Goal: Information Seeking & Learning: Learn about a topic

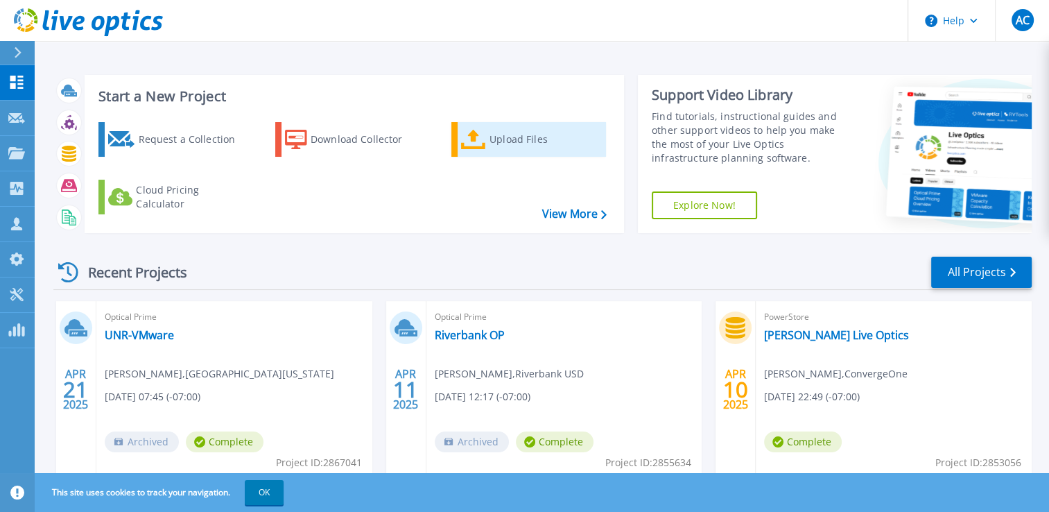
click at [511, 140] on div "Upload Files" at bounding box center [545, 139] width 111 height 28
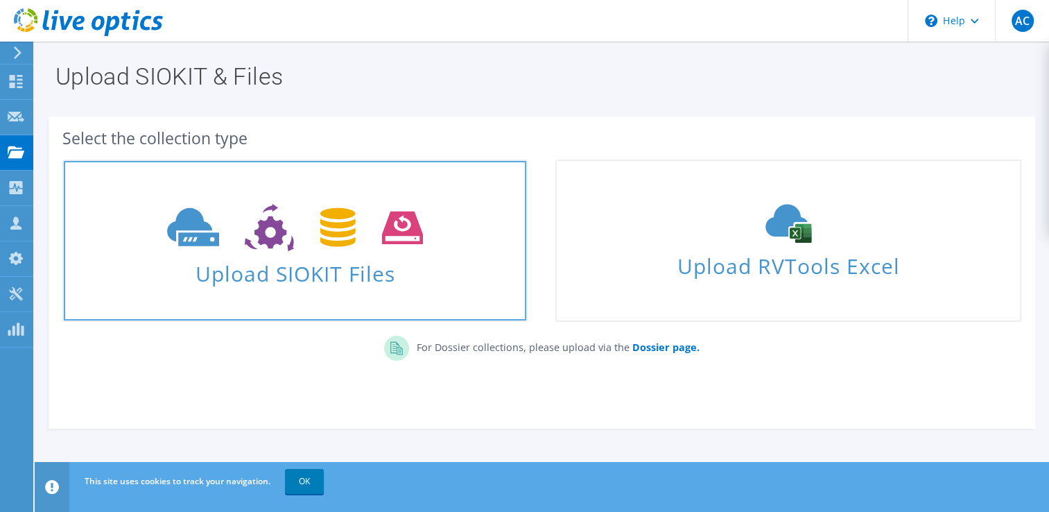
click at [326, 254] on span at bounding box center [295, 226] width 462 height 58
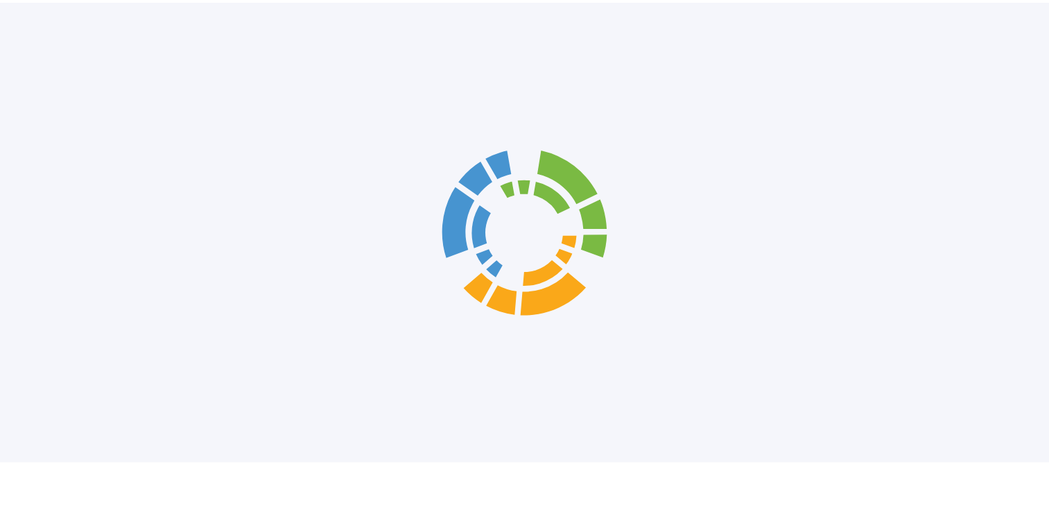
scroll to position [39, 0]
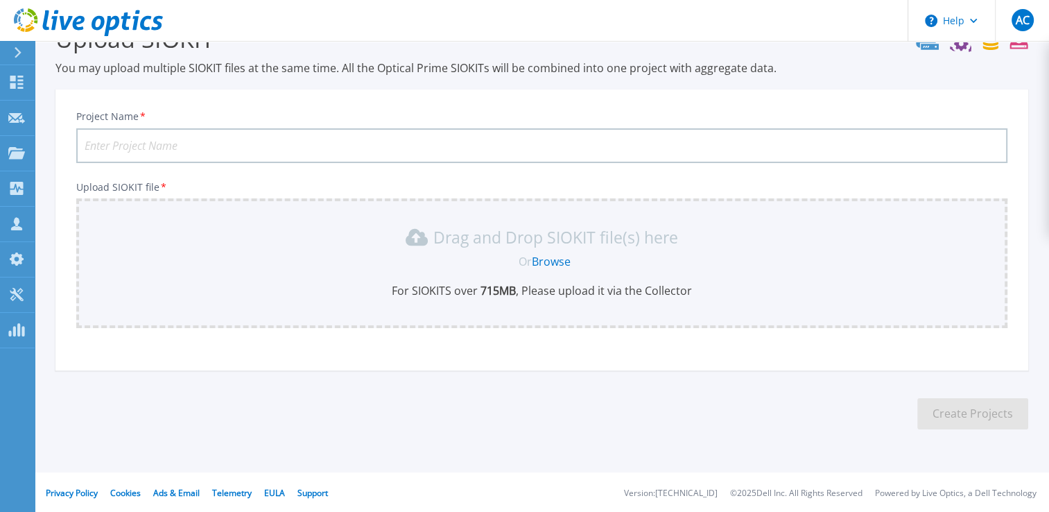
click at [555, 261] on link "Browse" at bounding box center [551, 261] width 39 height 15
click at [554, 259] on link "Browse" at bounding box center [551, 261] width 39 height 15
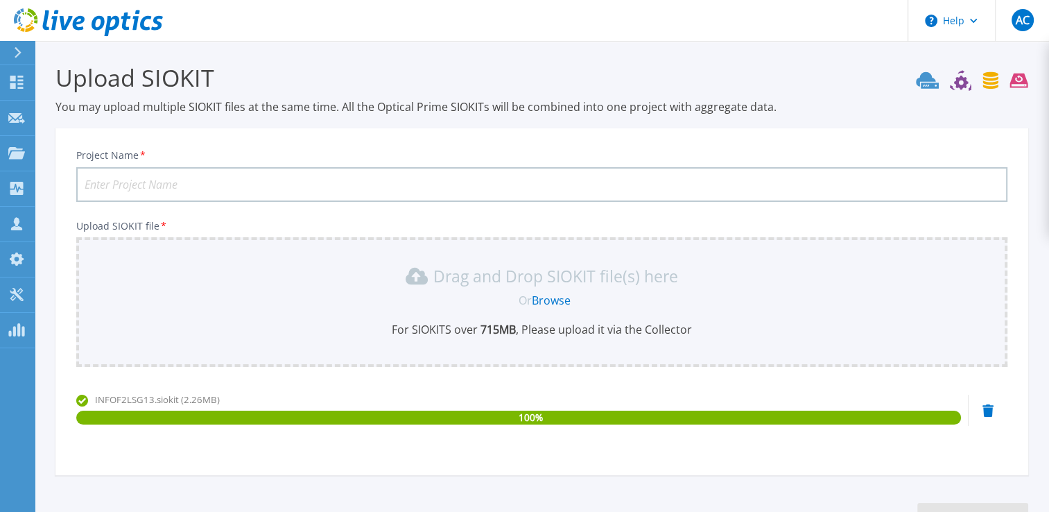
scroll to position [105, 0]
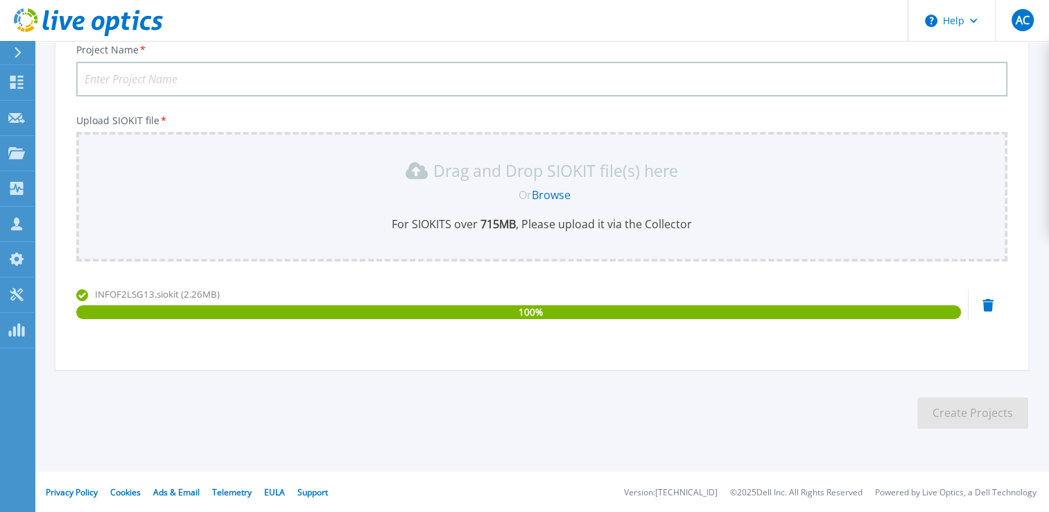
click at [990, 303] on icon at bounding box center [987, 305] width 11 height 12
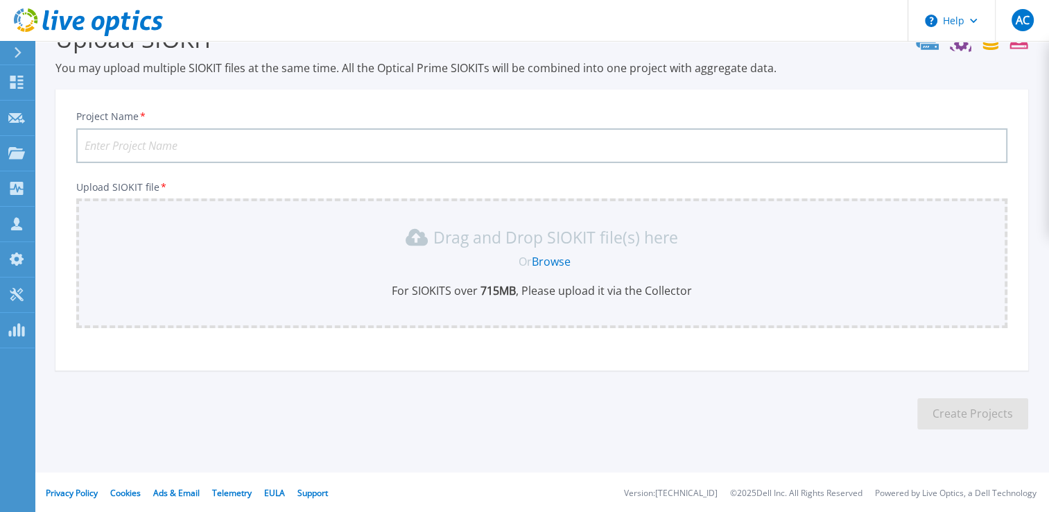
scroll to position [0, 0]
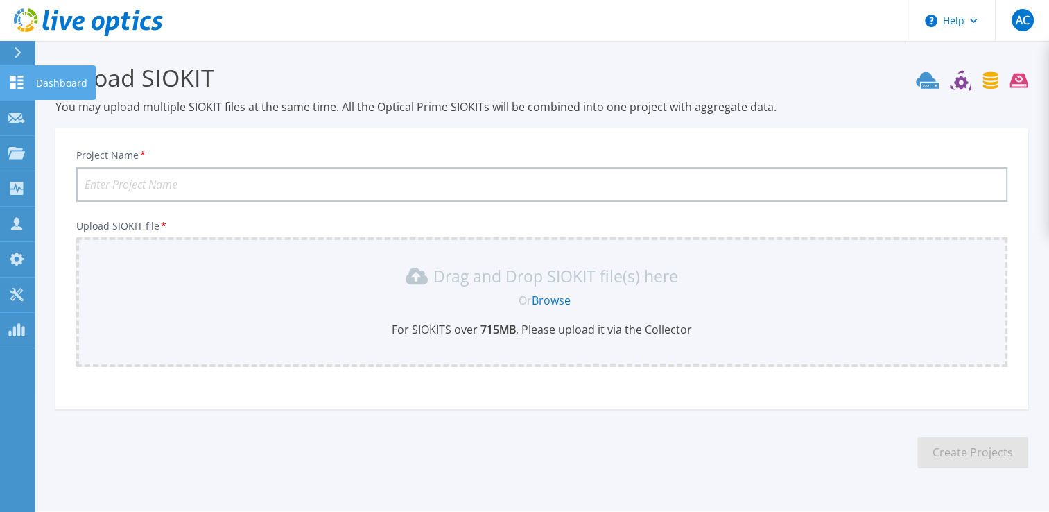
click at [17, 82] on icon at bounding box center [16, 82] width 17 height 13
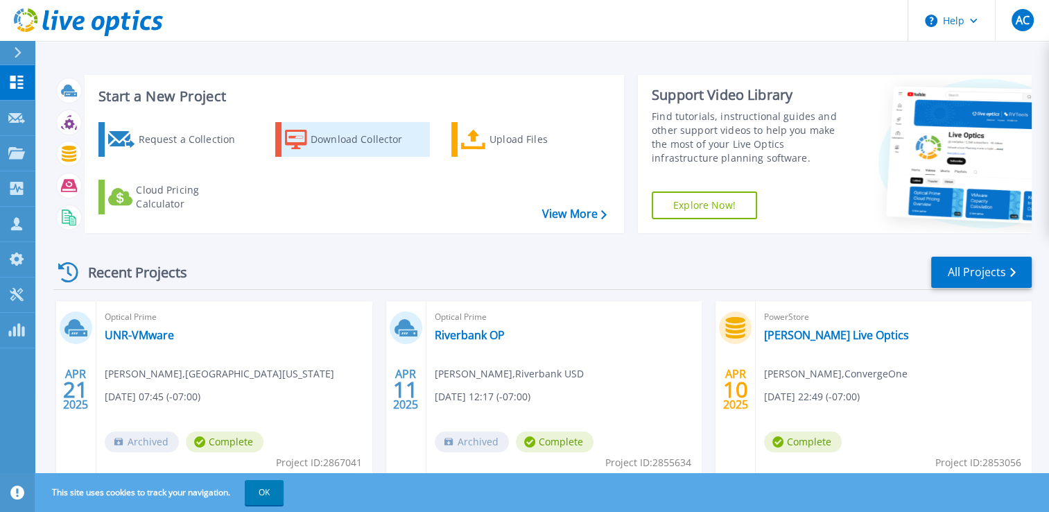
click at [349, 137] on div "Download Collector" at bounding box center [366, 139] width 111 height 28
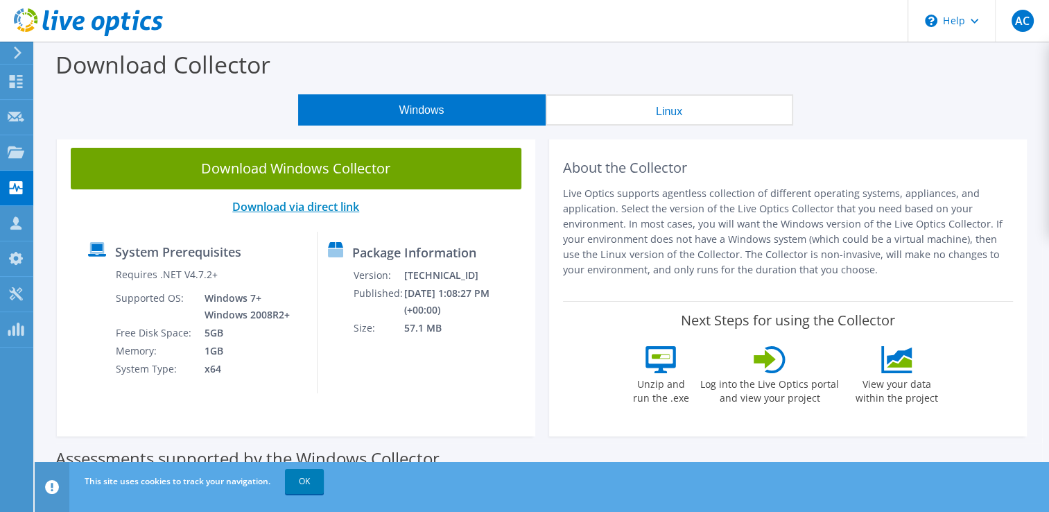
click at [312, 207] on link "Download via direct link" at bounding box center [295, 206] width 127 height 15
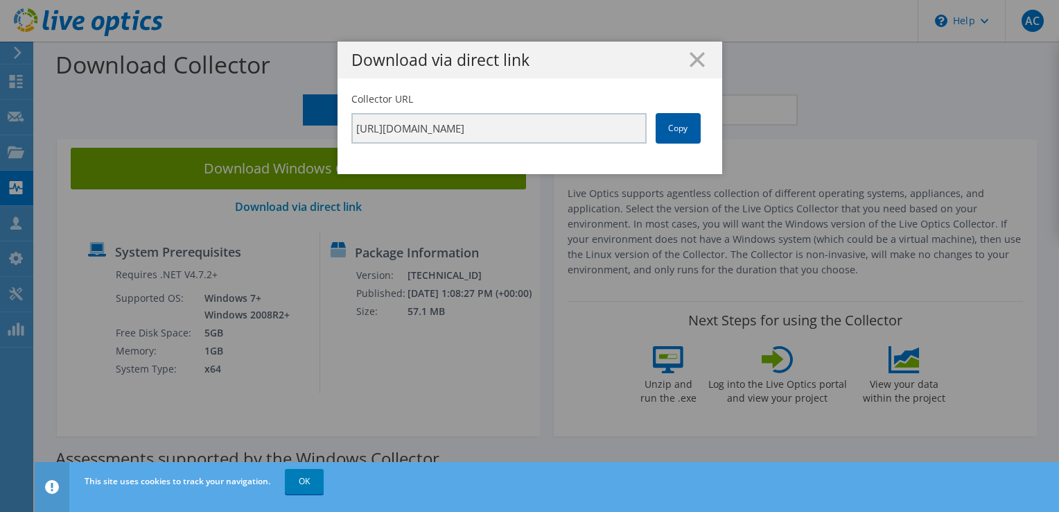
click at [671, 126] on link "Copy" at bounding box center [678, 128] width 45 height 31
click at [484, 210] on div "Download via direct link Collector URL https://app.liveoptics.com/collector/dir…" at bounding box center [529, 256] width 1059 height 428
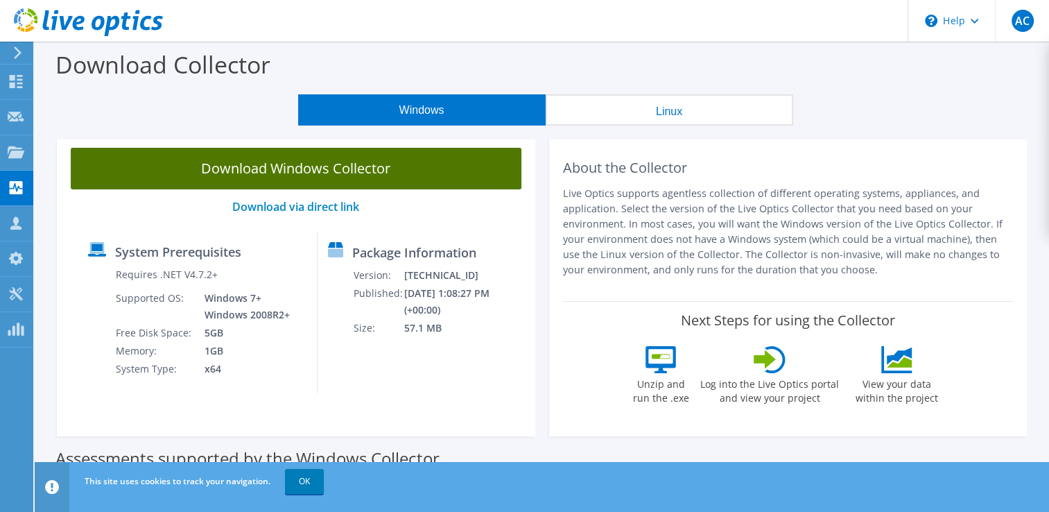
click at [335, 171] on link "Download Windows Collector" at bounding box center [296, 169] width 451 height 42
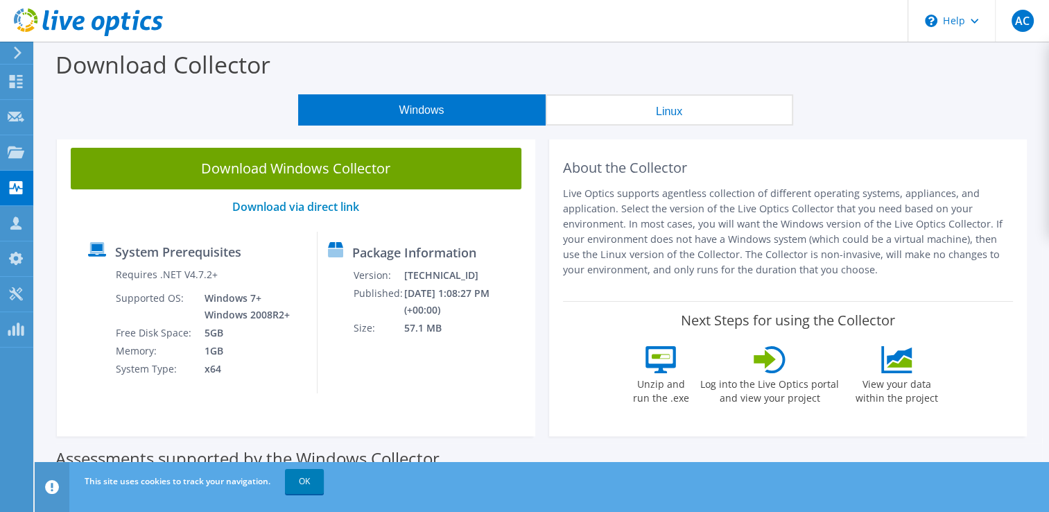
click at [1003, 116] on div "Windows Linux" at bounding box center [546, 109] width 994 height 31
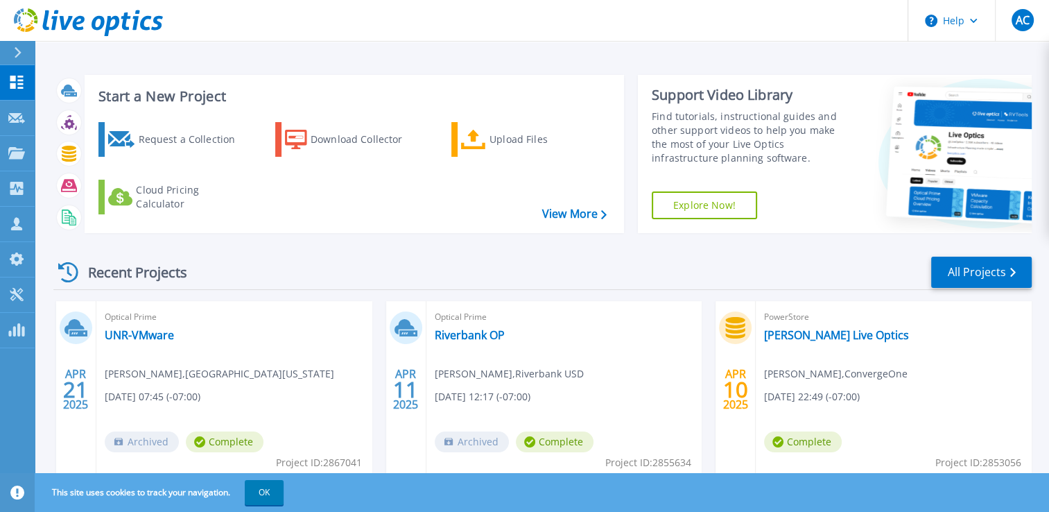
click at [958, 254] on div "Recent Projects All Projects APR 21 2025 Optical Prime UNR-VMware Cole Griggs ,…" at bounding box center [542, 485] width 978 height 483
click at [967, 272] on link "All Projects" at bounding box center [981, 272] width 101 height 31
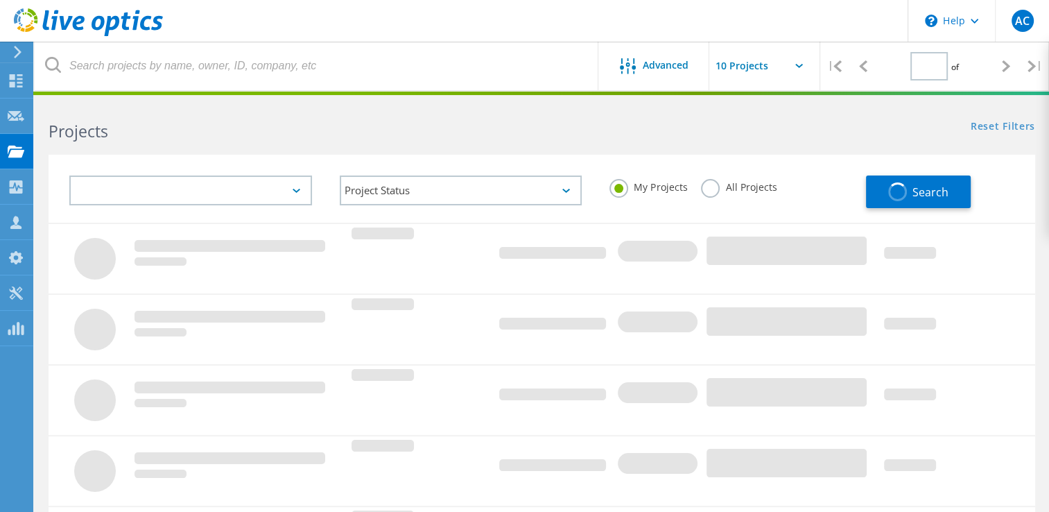
type input "1"
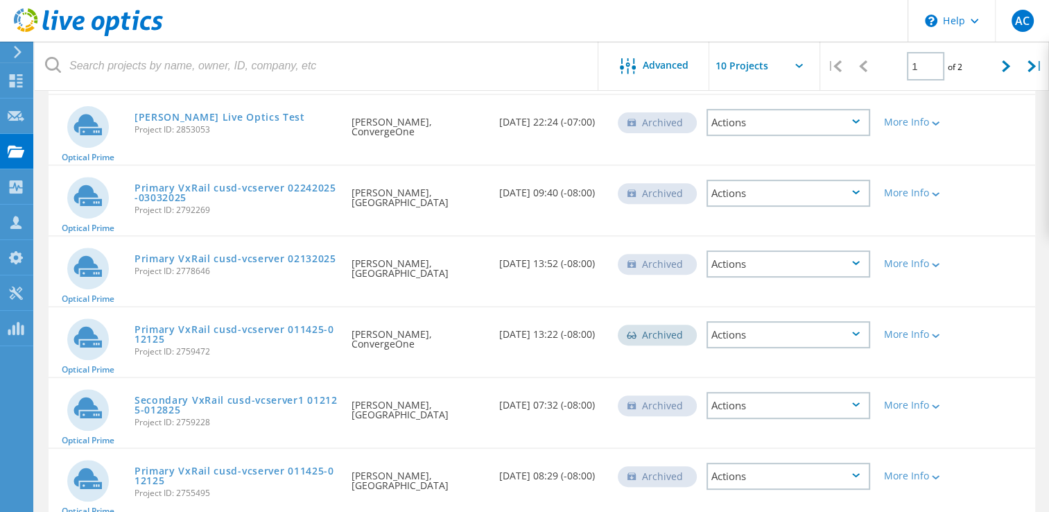
scroll to position [532, 0]
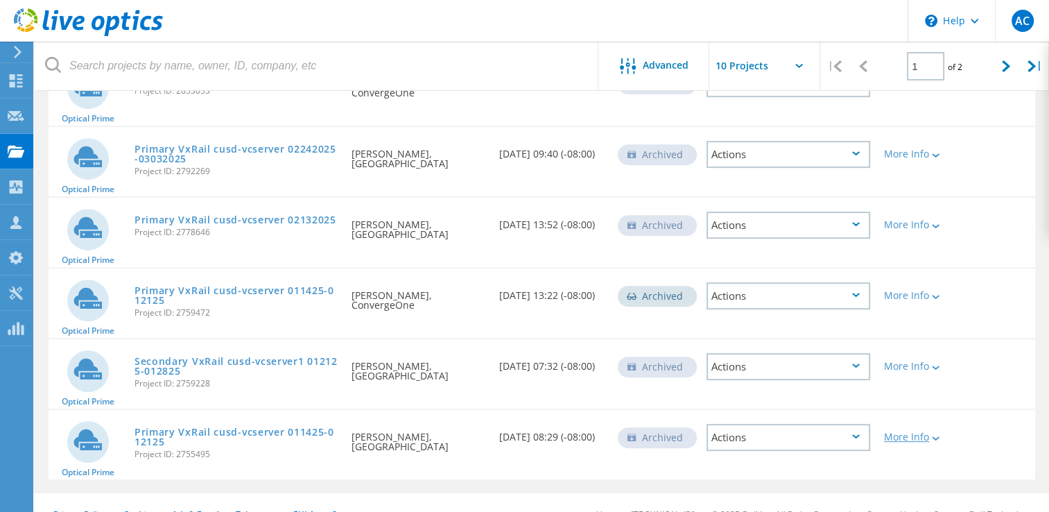
click at [919, 432] on div "More Info" at bounding box center [916, 437] width 65 height 10
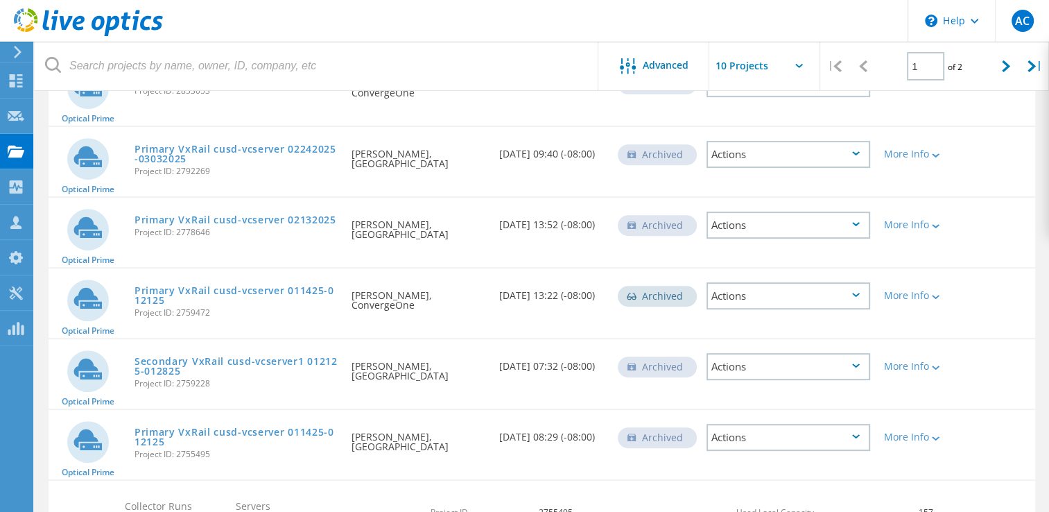
scroll to position [688, 0]
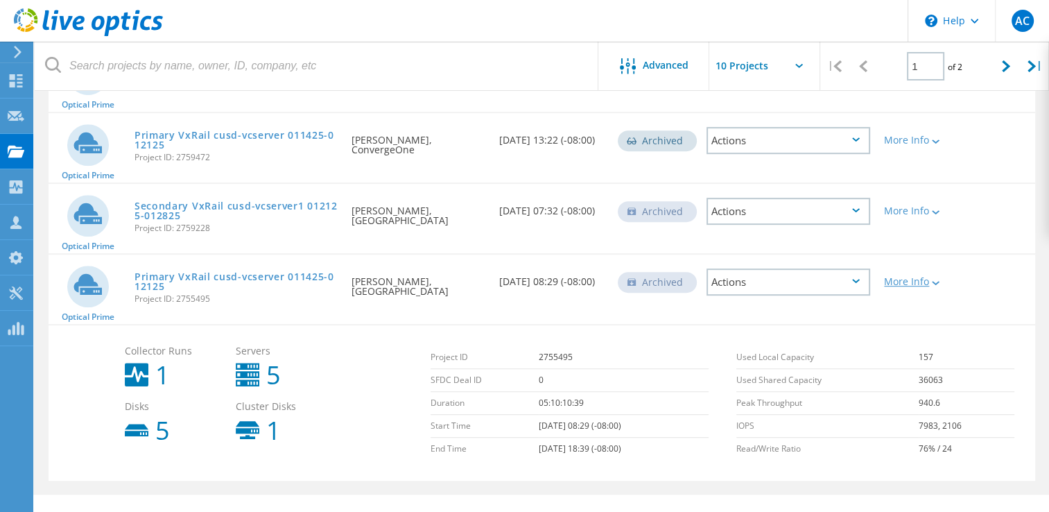
click at [936, 278] on div at bounding box center [934, 282] width 10 height 8
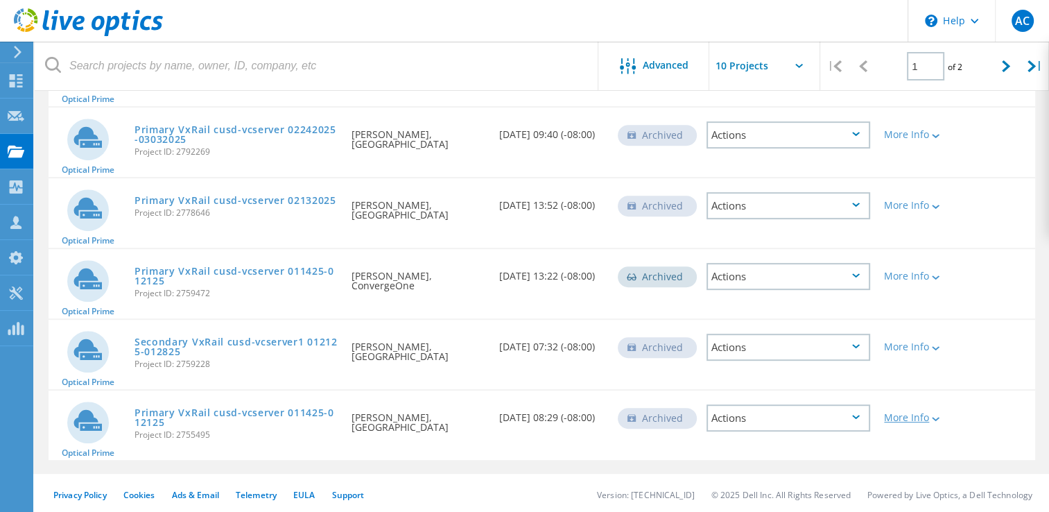
scroll to position [532, 0]
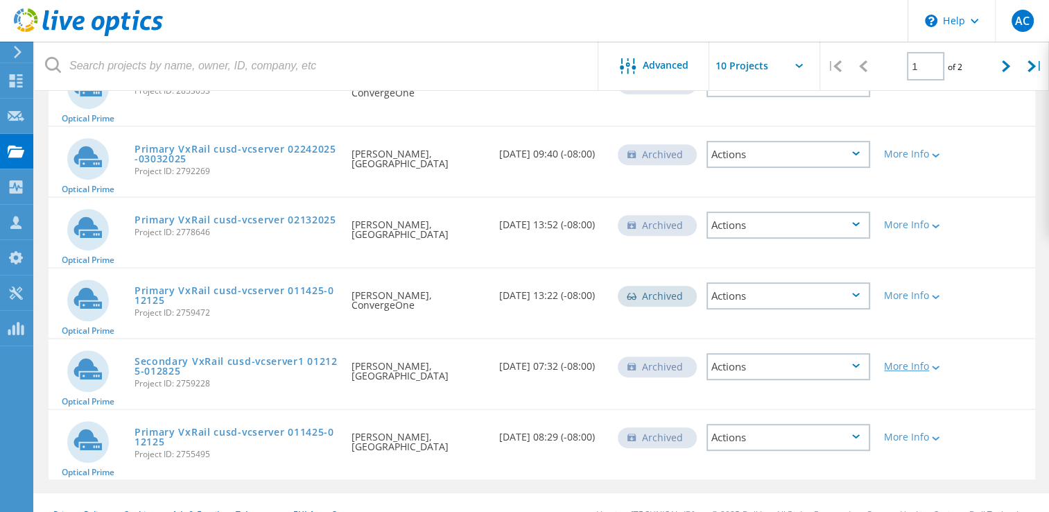
click at [912, 361] on div "More Info" at bounding box center [916, 366] width 65 height 10
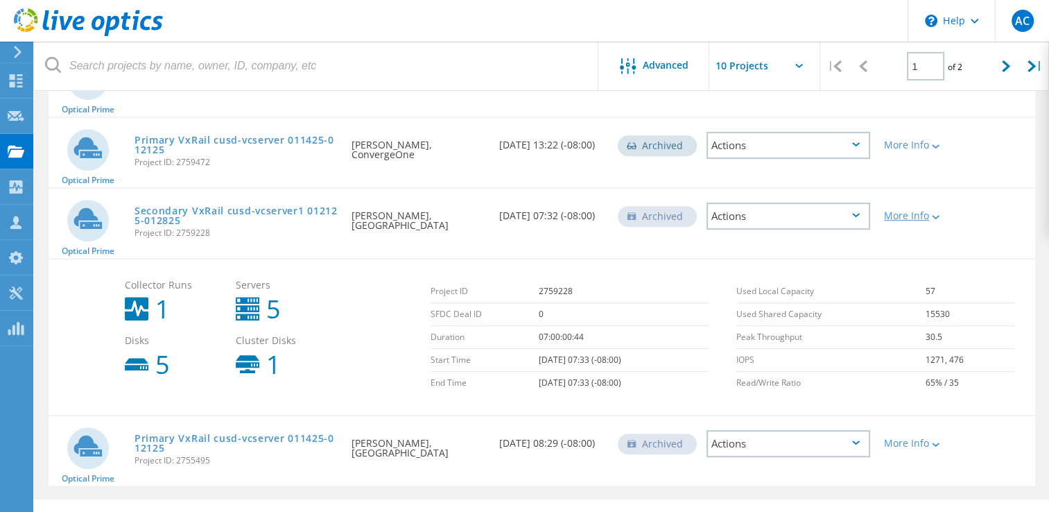
scroll to position [688, 0]
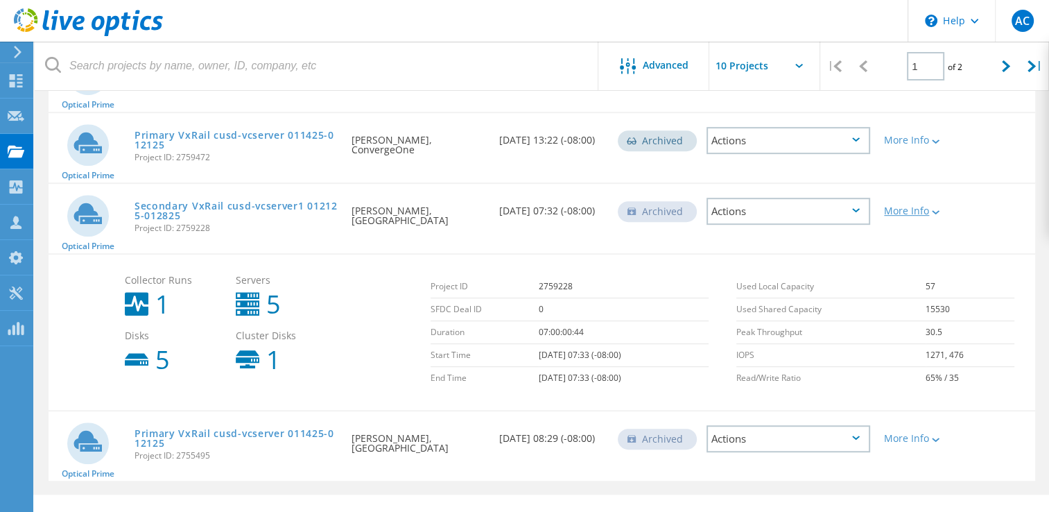
click at [921, 206] on div "More Info" at bounding box center [916, 211] width 65 height 10
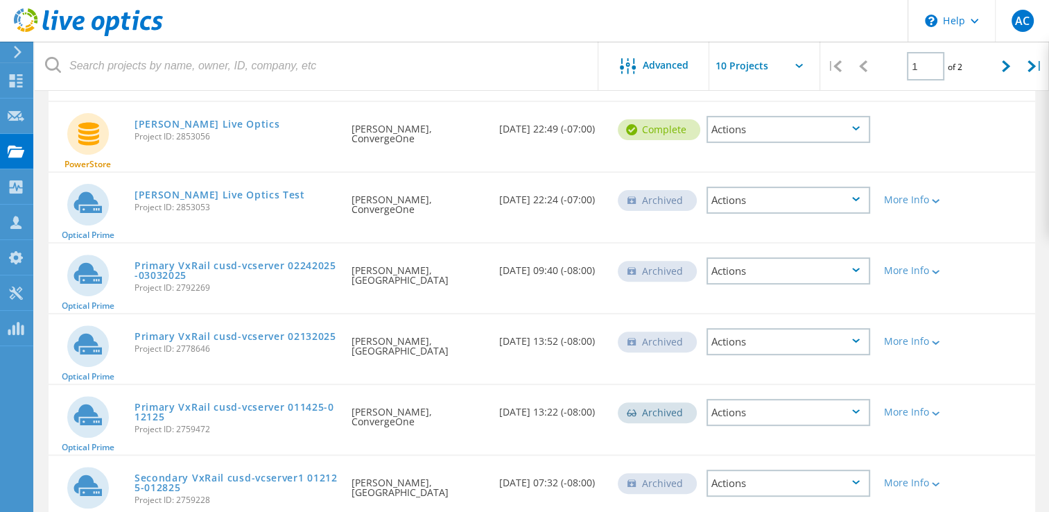
scroll to position [0, 0]
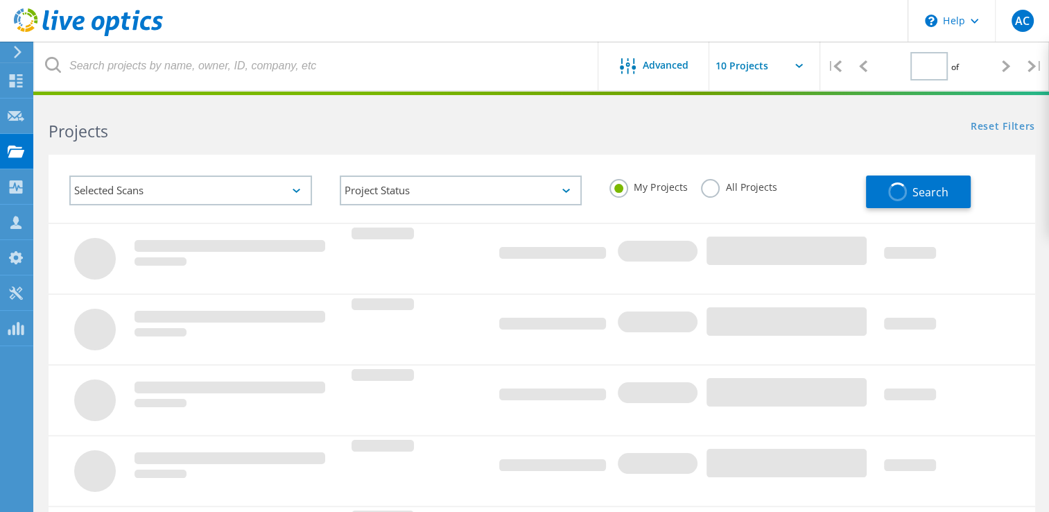
type input "1"
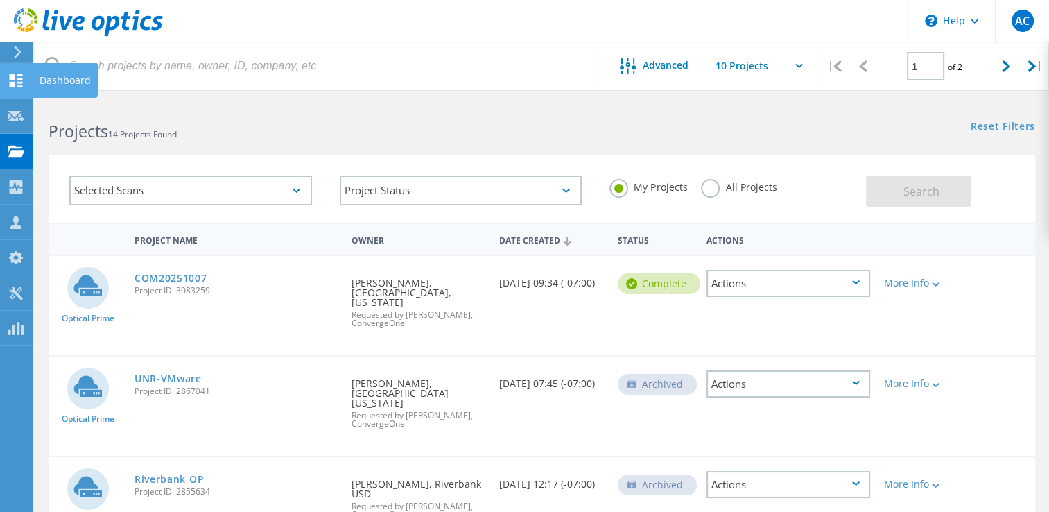
click at [15, 85] on icon at bounding box center [16, 80] width 17 height 13
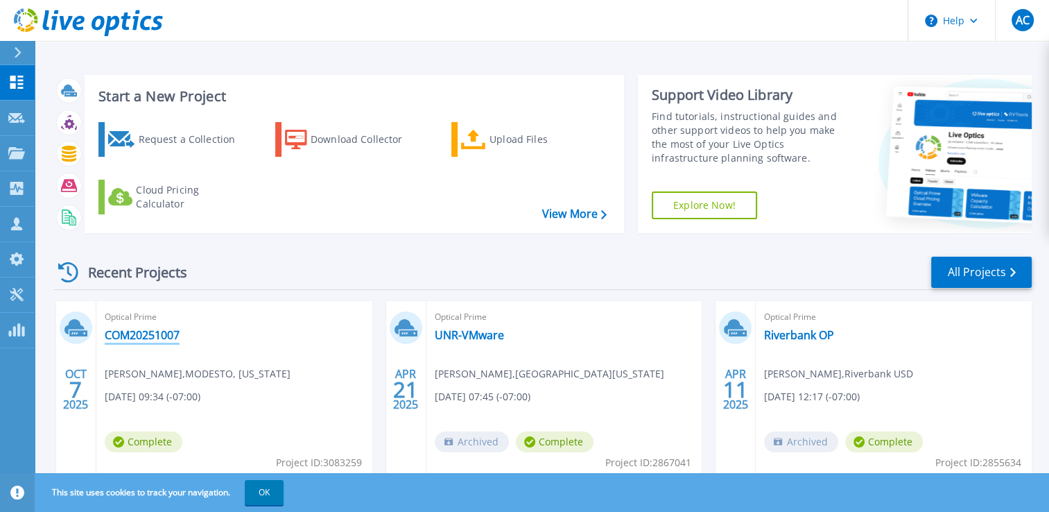
click at [141, 339] on link "COM20251007" at bounding box center [142, 335] width 75 height 14
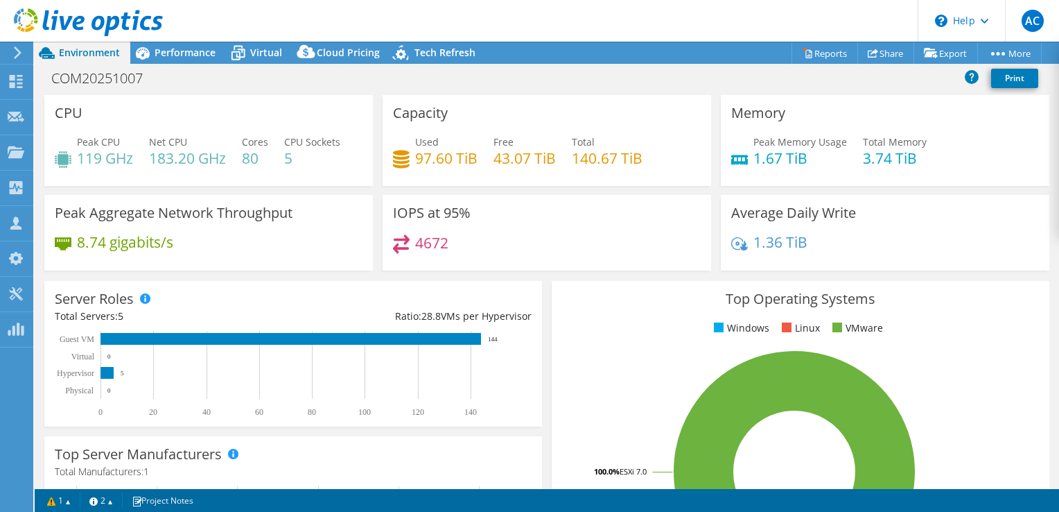
select select "USD"
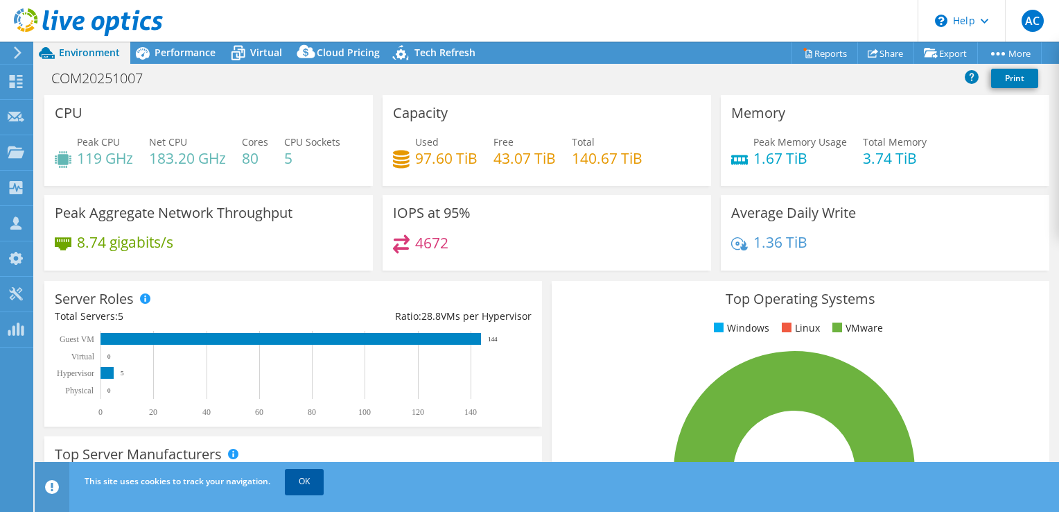
click at [305, 483] on link "OK" at bounding box center [304, 481] width 39 height 25
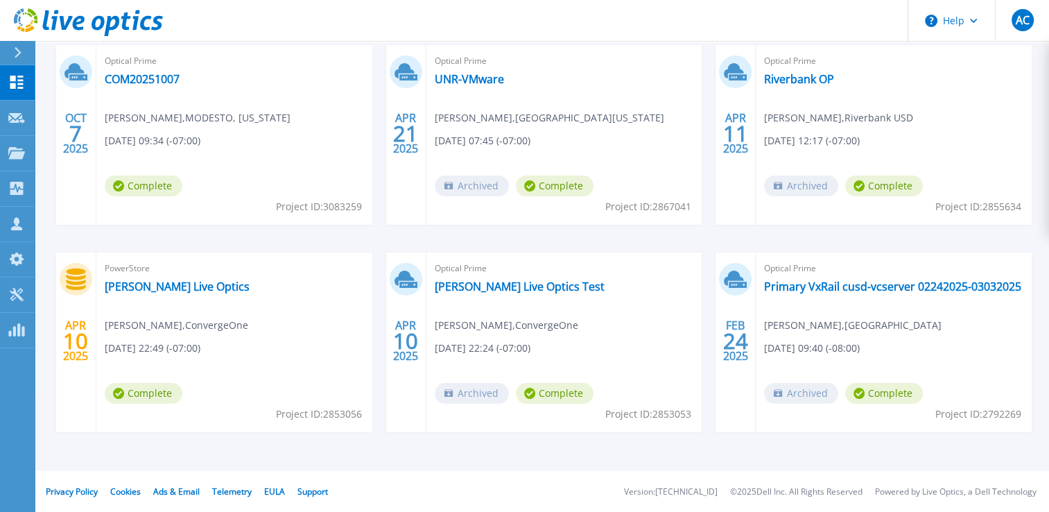
scroll to position [48, 0]
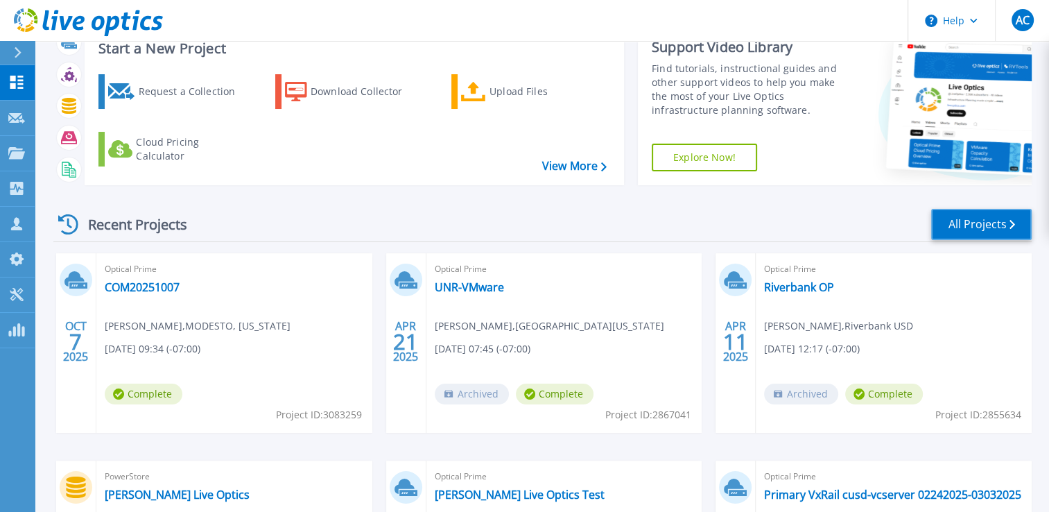
click at [975, 237] on link "All Projects" at bounding box center [981, 224] width 101 height 31
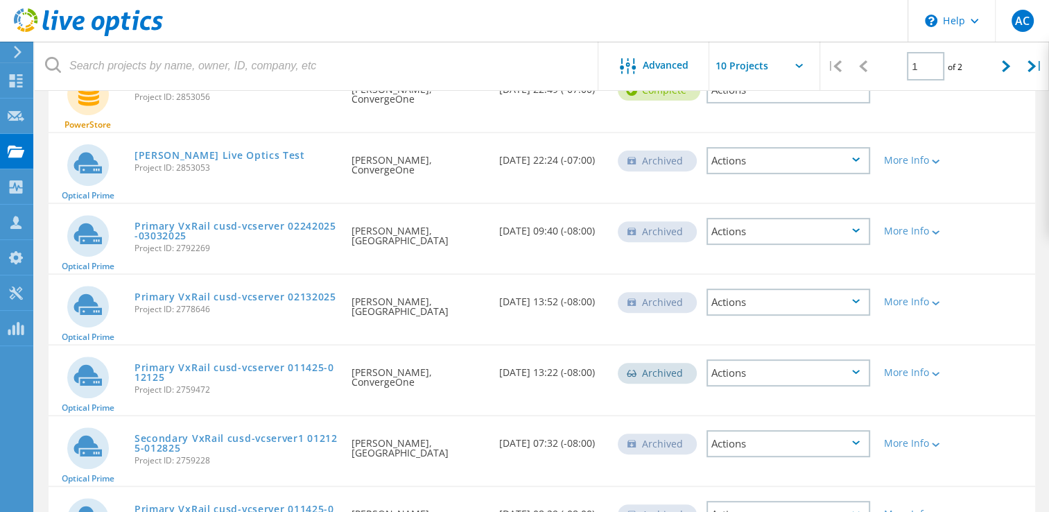
scroll to position [552, 0]
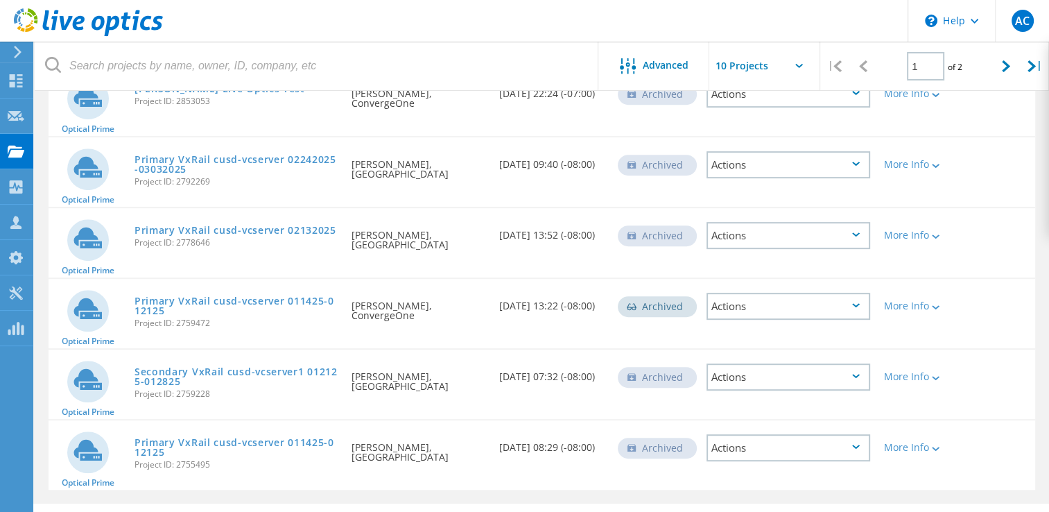
click at [922, 421] on div "More Info" at bounding box center [916, 443] width 79 height 46
click at [924, 442] on div "More Info" at bounding box center [916, 447] width 65 height 10
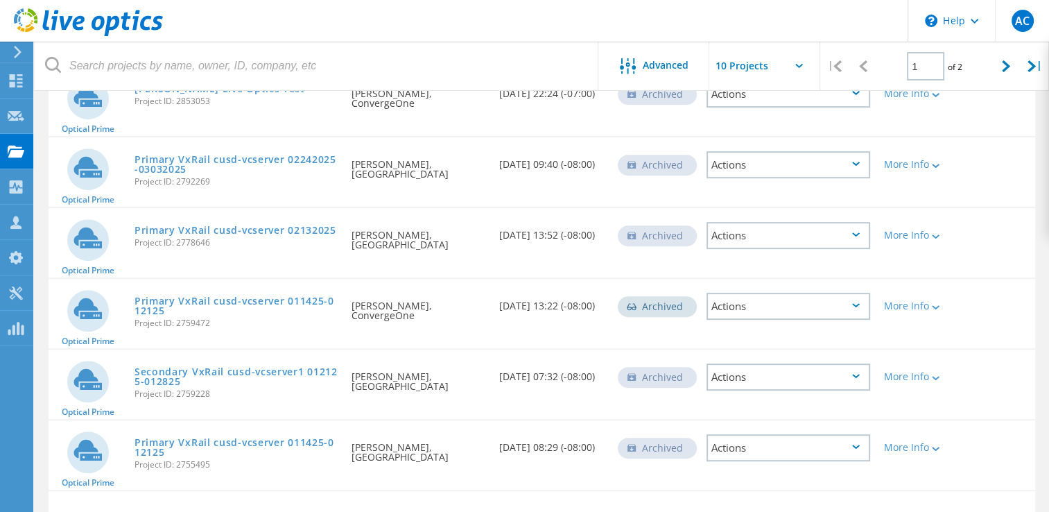
scroll to position [708, 0]
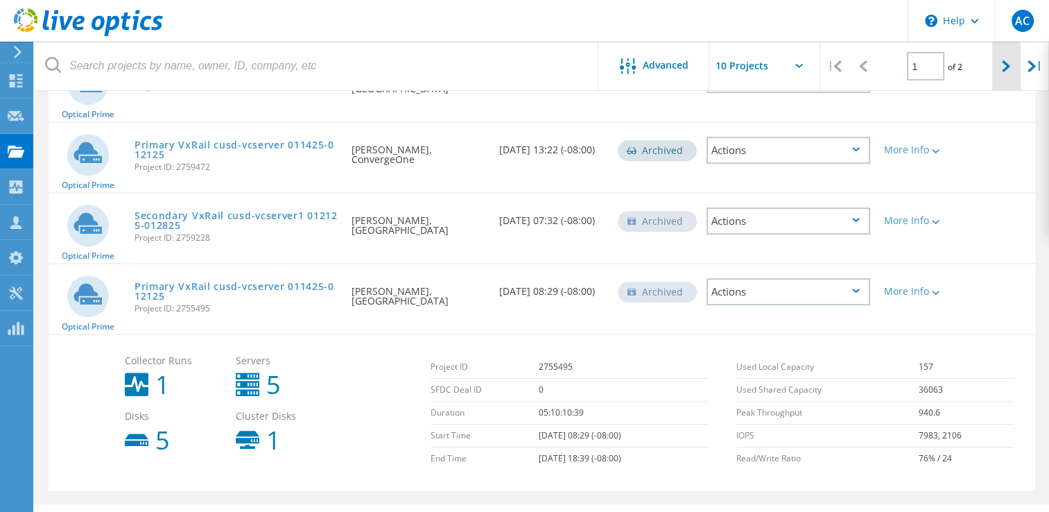
click at [1012, 70] on div at bounding box center [1006, 66] width 28 height 49
type input "2"
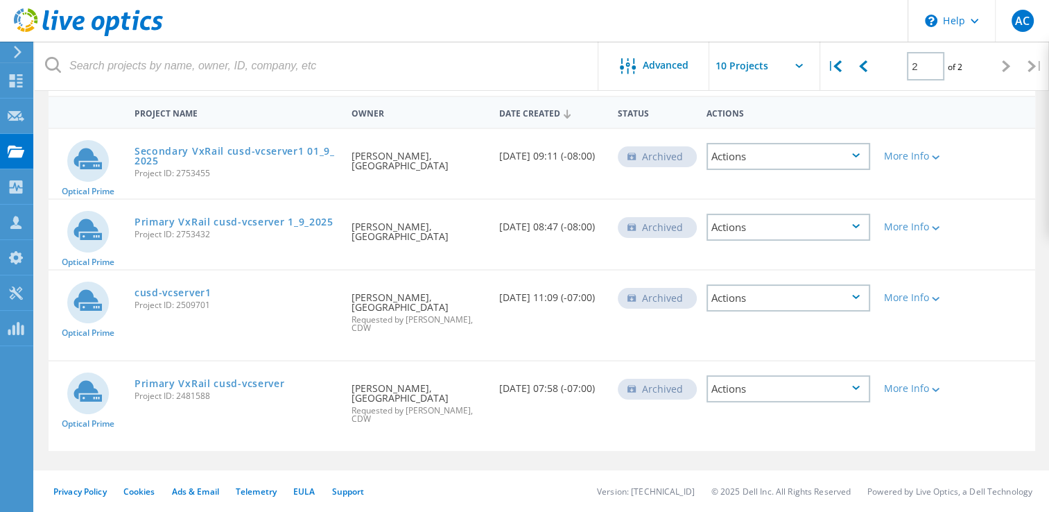
scroll to position [125, 0]
click at [12, 85] on use at bounding box center [16, 80] width 13 height 13
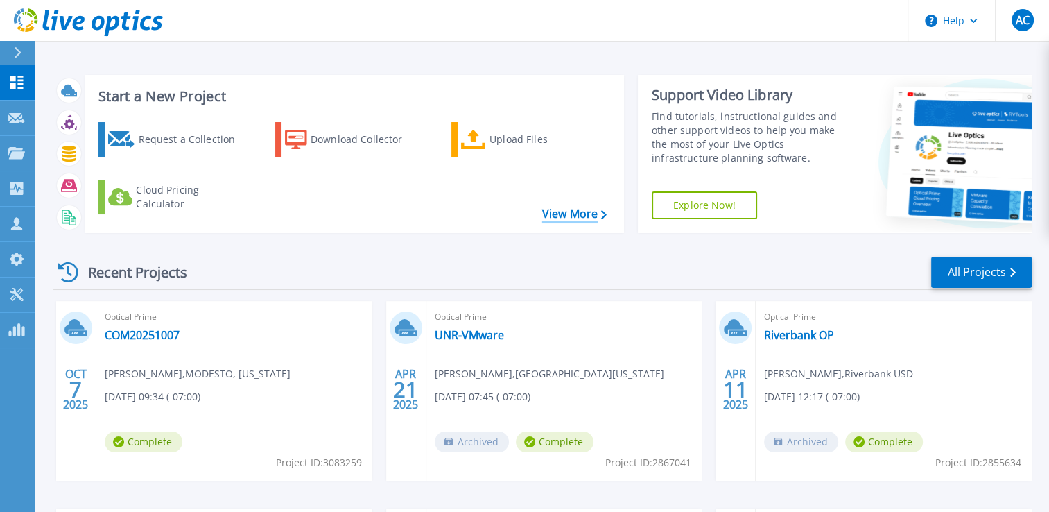
click at [589, 215] on link "View More" at bounding box center [574, 213] width 64 height 13
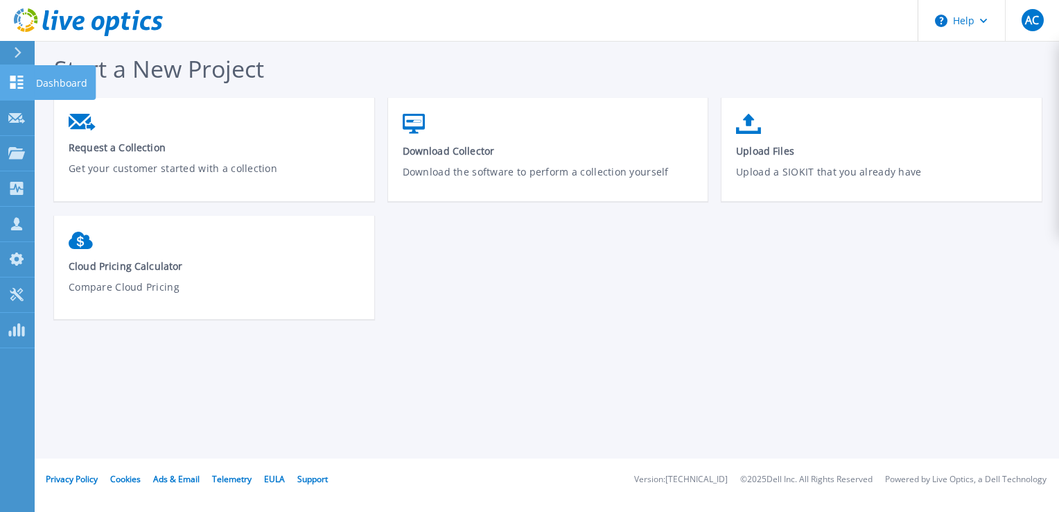
click at [7, 83] on link "Dashboard Dashboard" at bounding box center [17, 82] width 35 height 35
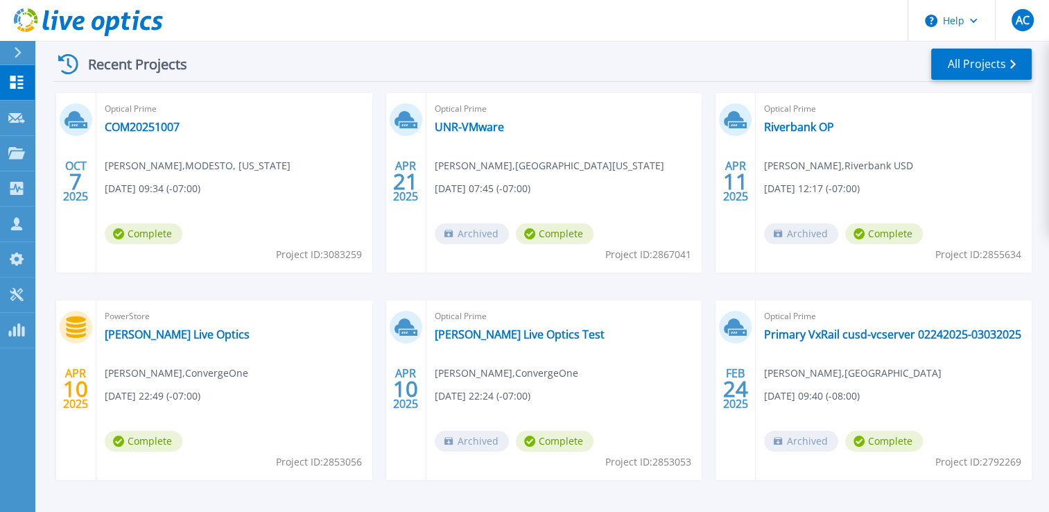
scroll to position [256, 0]
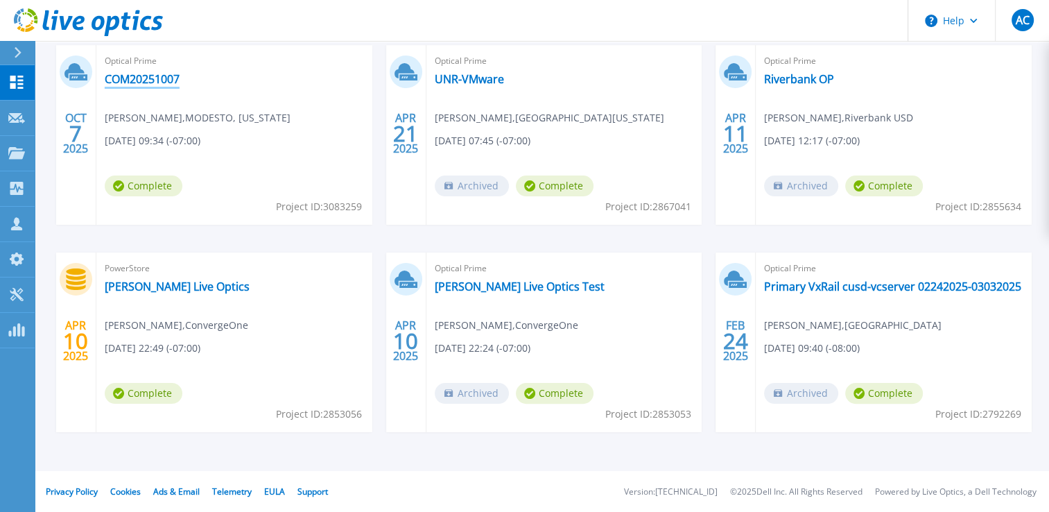
click at [145, 82] on link "COM20251007" at bounding box center [142, 79] width 75 height 14
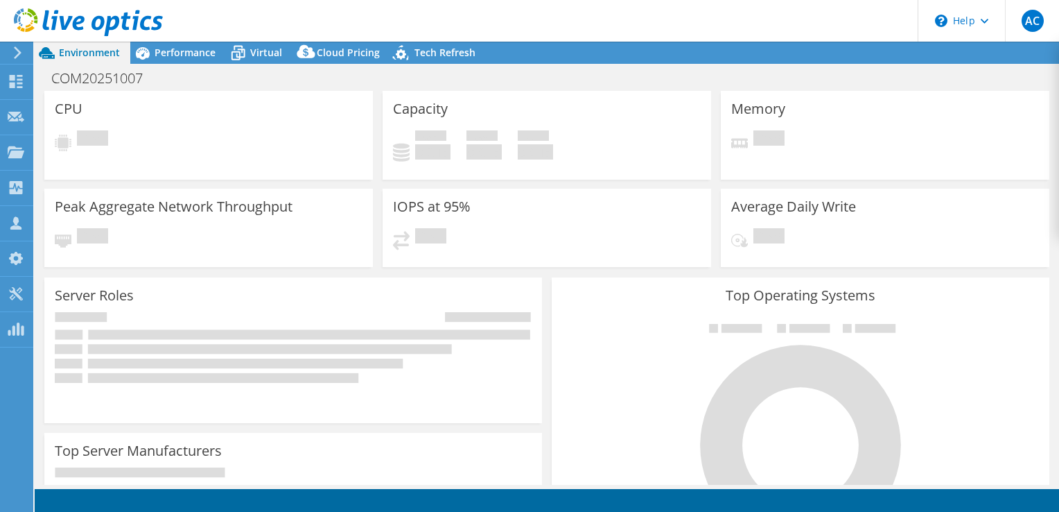
select select "USD"
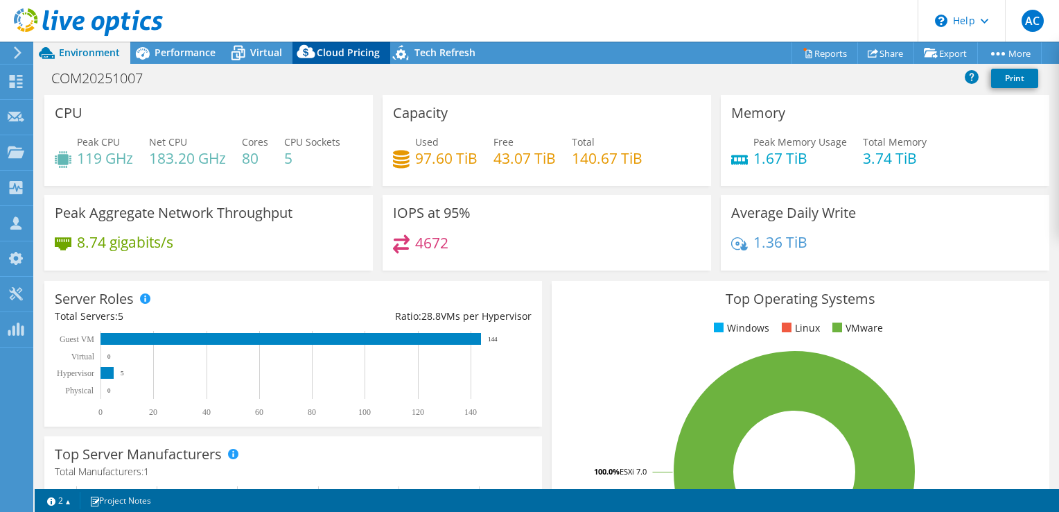
click at [330, 60] on div "Cloud Pricing" at bounding box center [342, 53] width 98 height 22
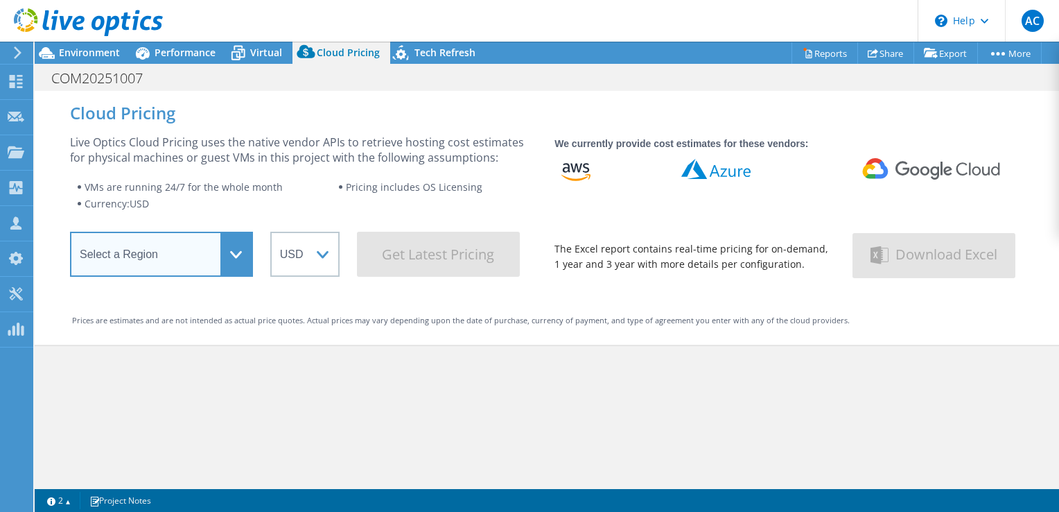
click at [237, 251] on select "Select a Region Asia Pacific (Hong Kong) Asia Pacific (Mumbai) Asia Pacific (Se…" at bounding box center [161, 254] width 183 height 45
select select "USWest"
click at [70, 236] on select "Select a Region Asia Pacific (Hong Kong) Asia Pacific (Mumbai) Asia Pacific (Se…" at bounding box center [161, 254] width 183 height 45
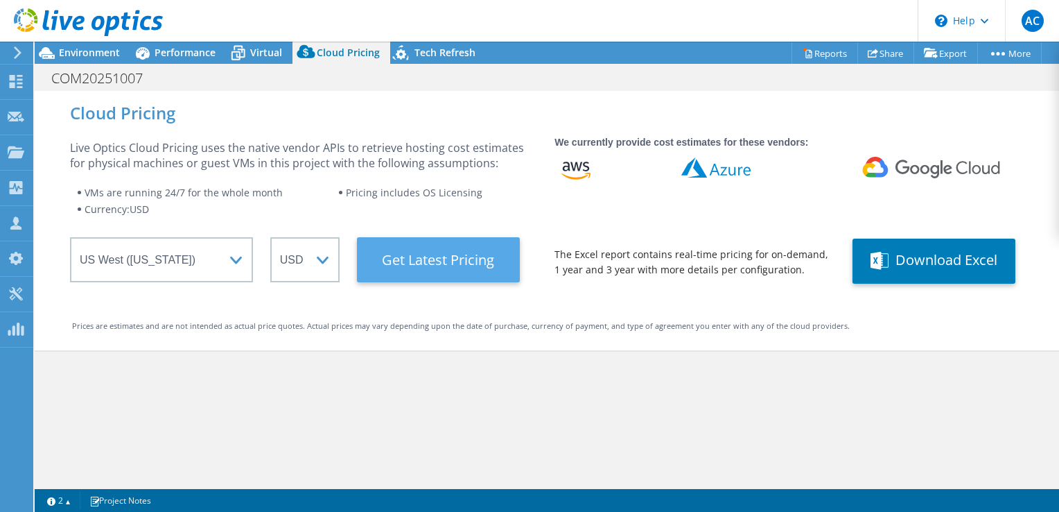
click at [444, 257] on Latest "Get Latest Pricing" at bounding box center [438, 259] width 163 height 45
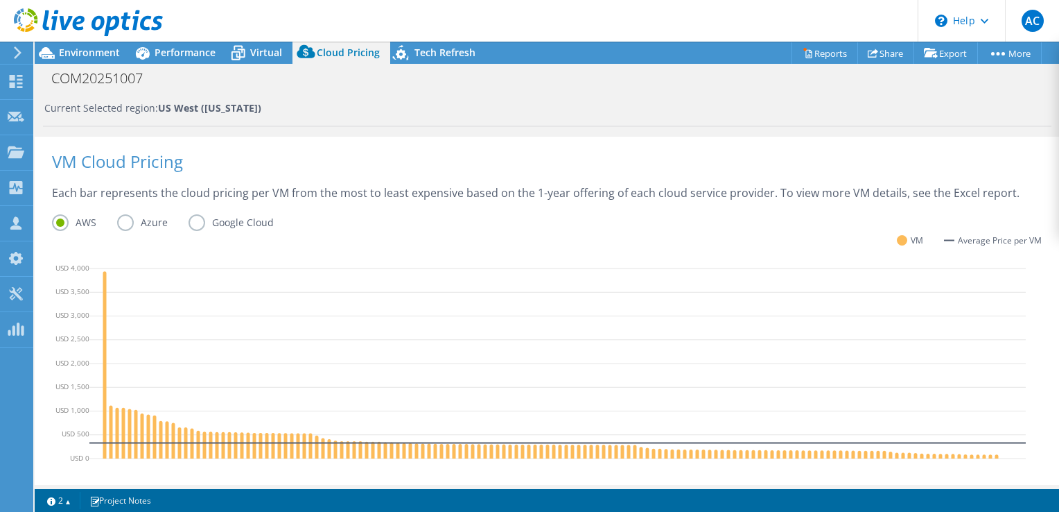
scroll to position [347, 0]
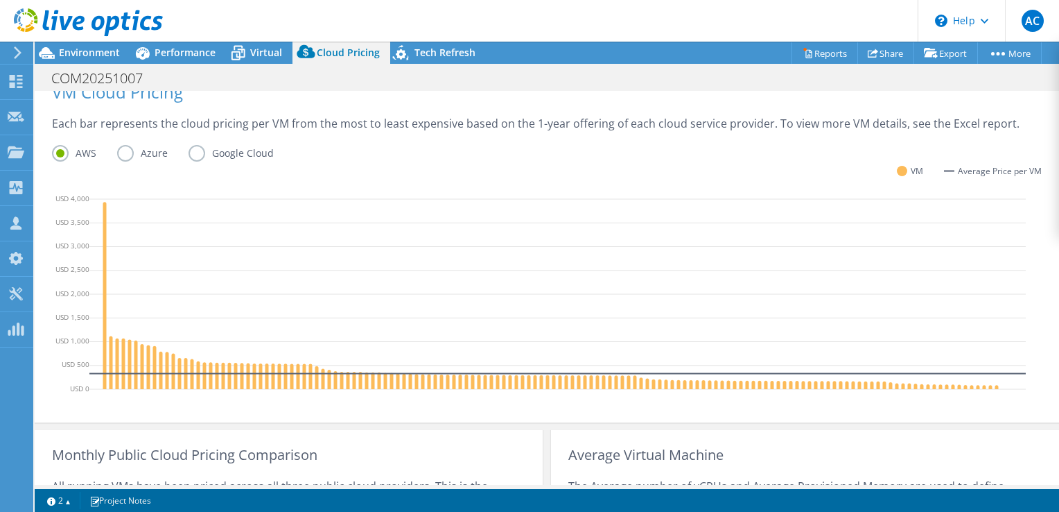
click at [129, 153] on label "Azure" at bounding box center [152, 153] width 71 height 17
click at [0, 0] on input "Azure" at bounding box center [0, 0] width 0 height 0
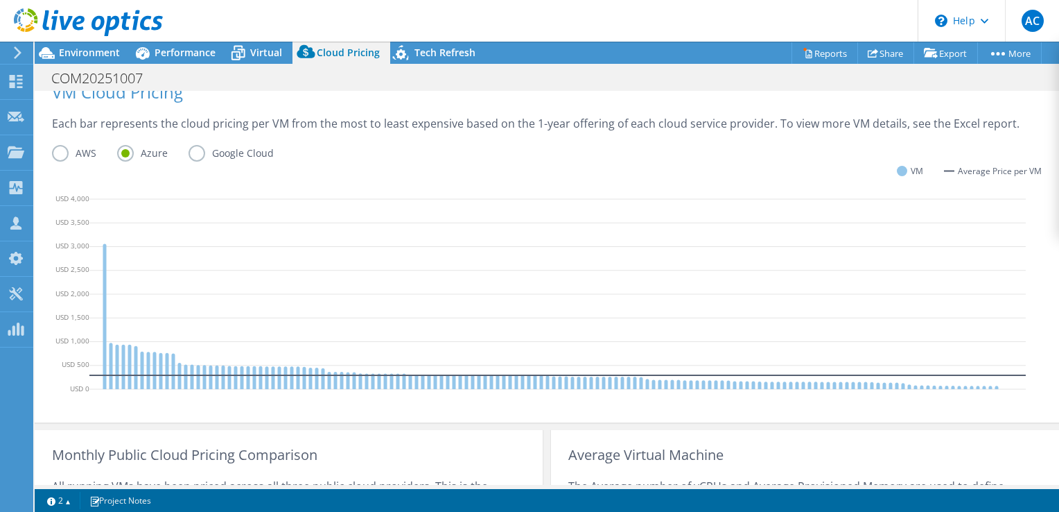
click at [194, 153] on label "Google Cloud" at bounding box center [242, 153] width 106 height 17
click at [0, 0] on input "Google Cloud" at bounding box center [0, 0] width 0 height 0
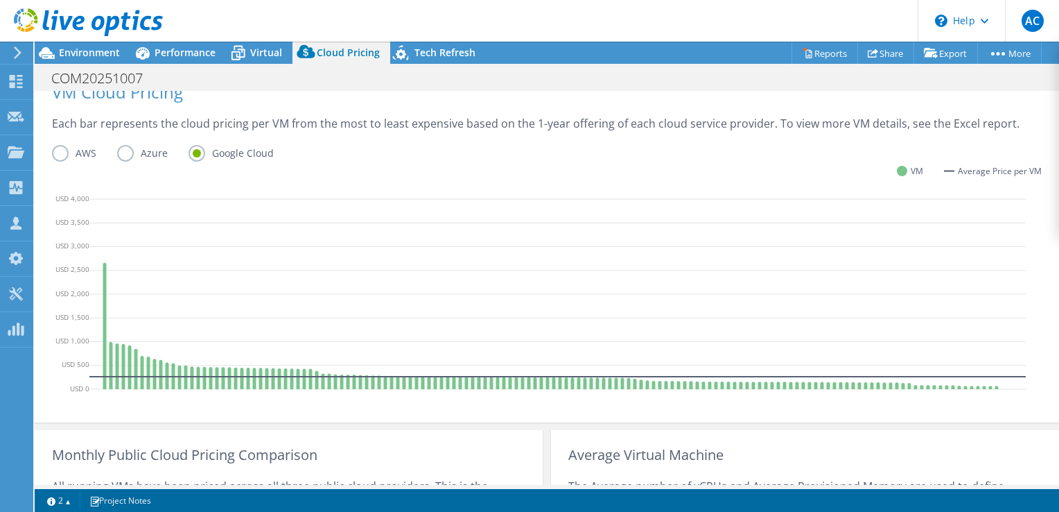
click at [64, 152] on label "AWS" at bounding box center [84, 153] width 65 height 17
click at [0, 0] on input "AWS" at bounding box center [0, 0] width 0 height 0
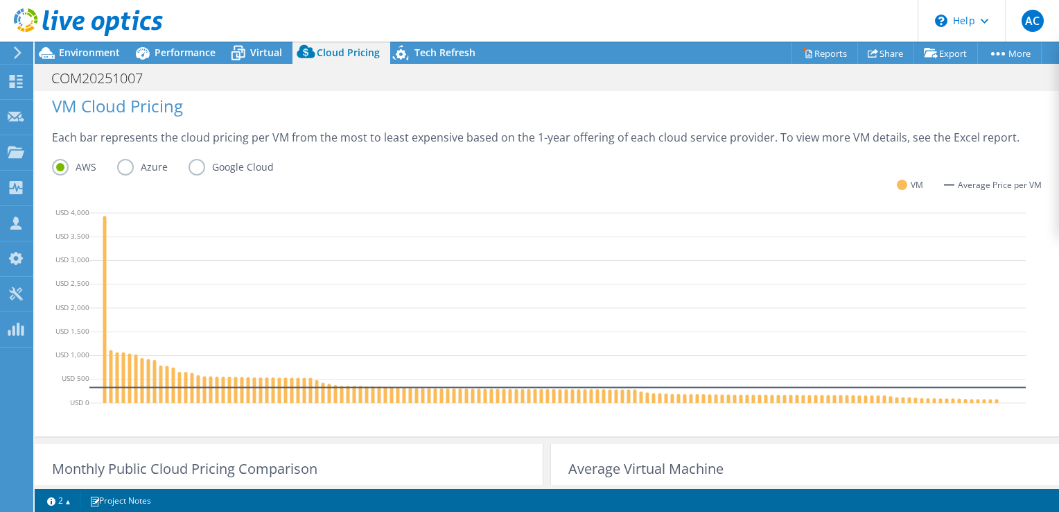
scroll to position [336, 0]
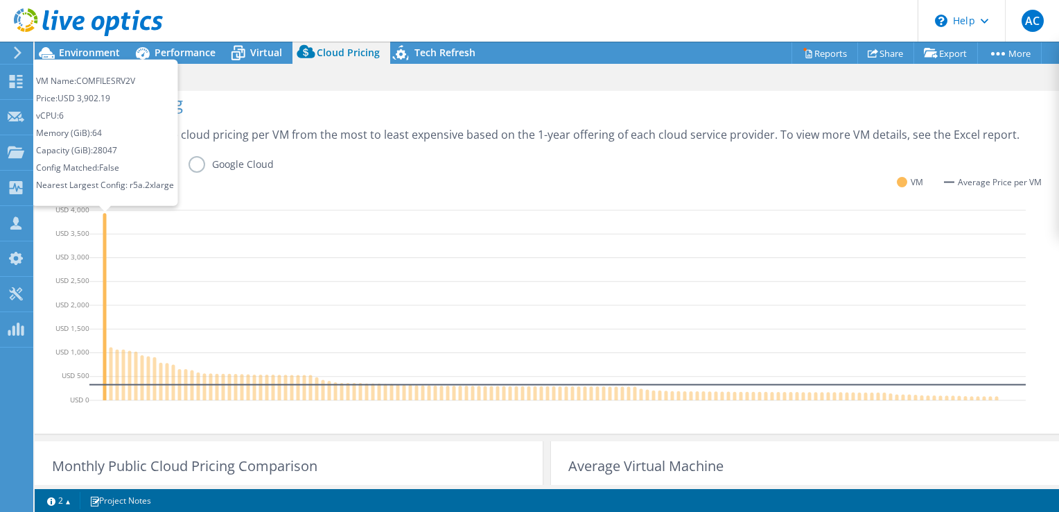
click at [104, 318] on icon at bounding box center [104, 306] width 3 height 187
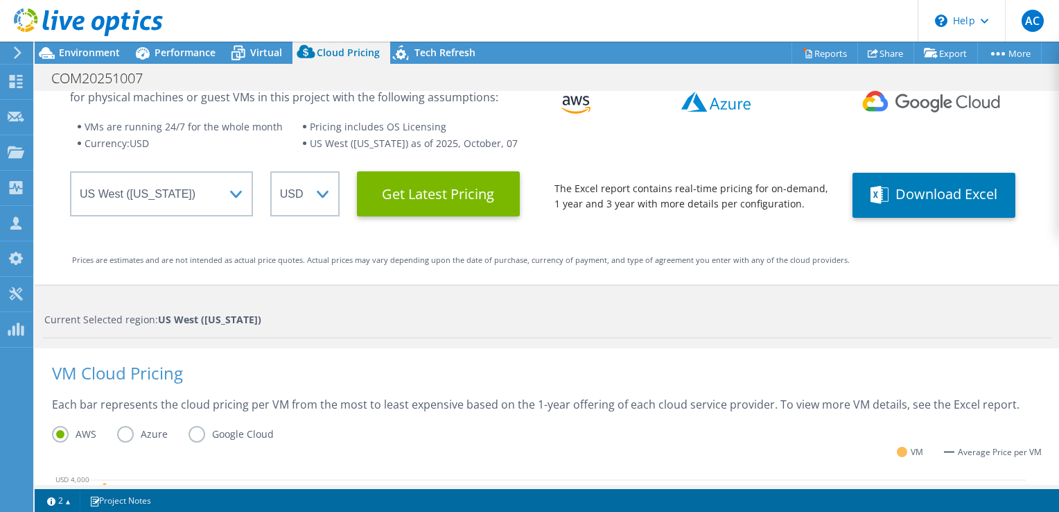
scroll to position [0, 0]
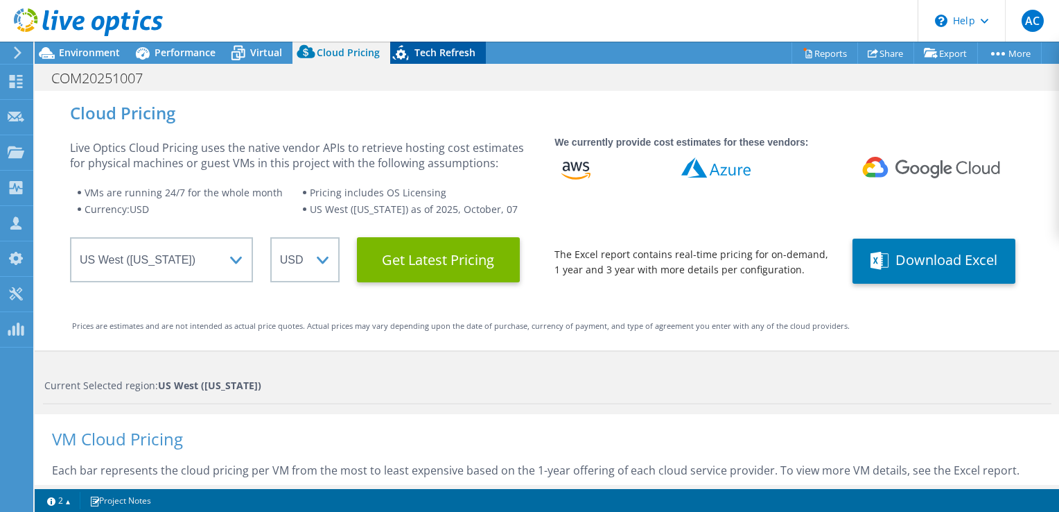
click at [445, 56] on span "Tech Refresh" at bounding box center [445, 52] width 61 height 13
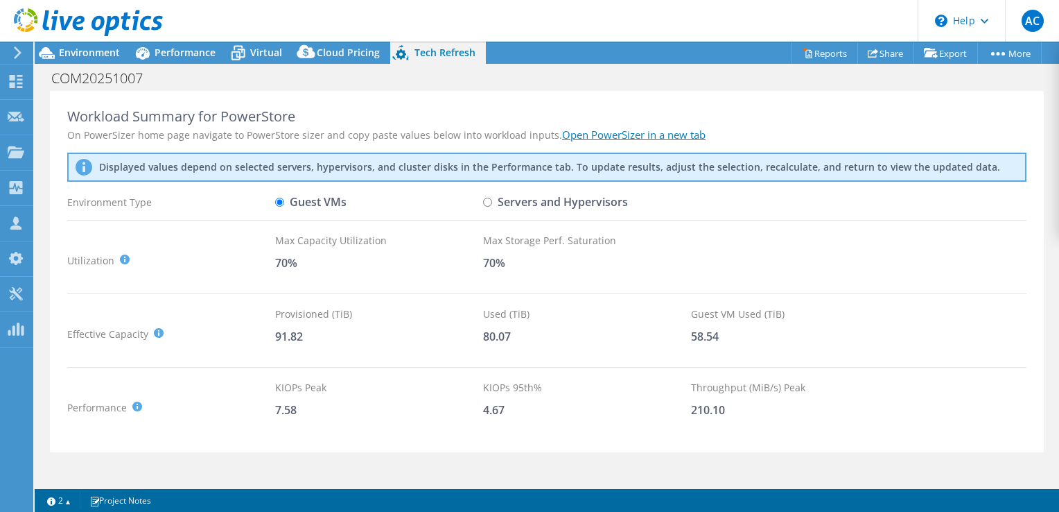
click at [487, 204] on input "Servers and Hypervisors" at bounding box center [487, 202] width 9 height 9
radio input "true"
click at [274, 201] on div "Environment Type" at bounding box center [171, 202] width 208 height 24
click at [283, 201] on input "Guest VMs" at bounding box center [279, 202] width 9 height 9
radio input "true"
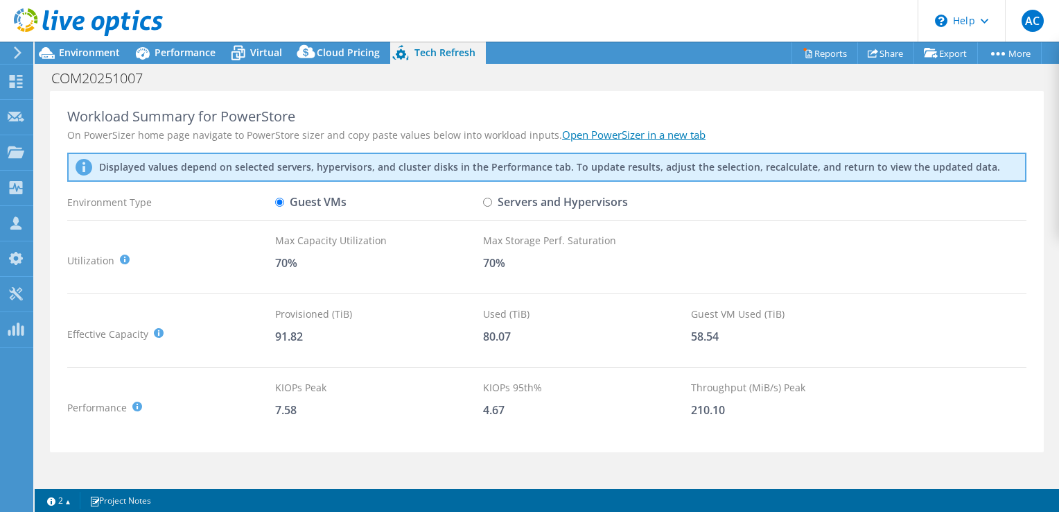
click at [491, 201] on input "Servers and Hypervisors" at bounding box center [487, 202] width 9 height 9
radio input "true"
radio input "false"
click at [91, 52] on span "Environment" at bounding box center [89, 52] width 61 height 13
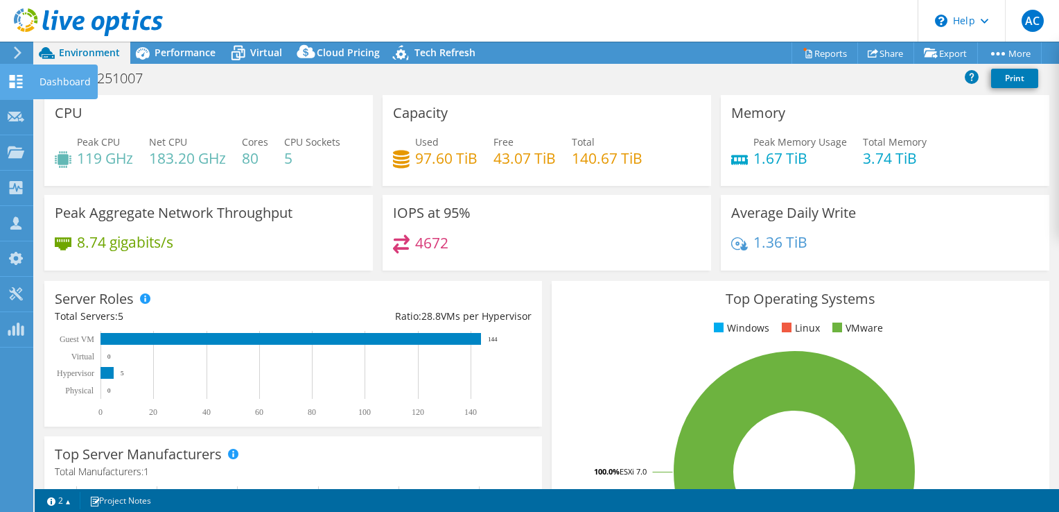
click at [15, 81] on icon at bounding box center [16, 81] width 17 height 13
click at [38, 76] on div "Dashboard" at bounding box center [65, 81] width 65 height 35
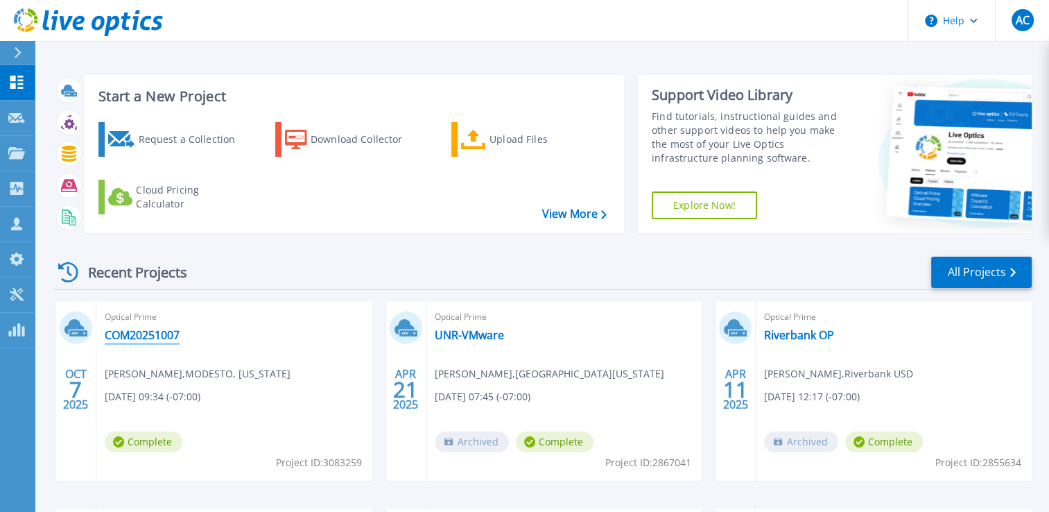
click at [132, 338] on link "COM20251007" at bounding box center [142, 335] width 75 height 14
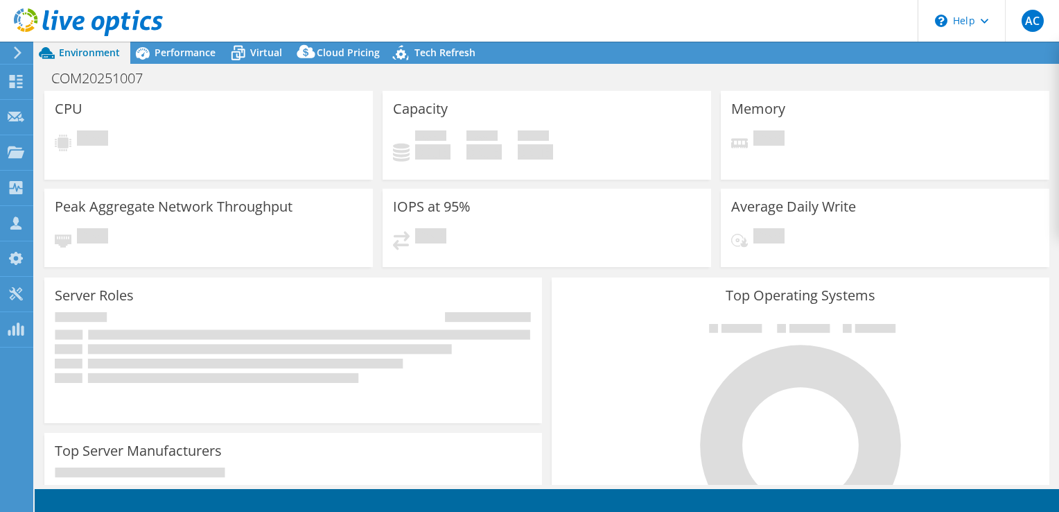
select select "USD"
select select "USWest"
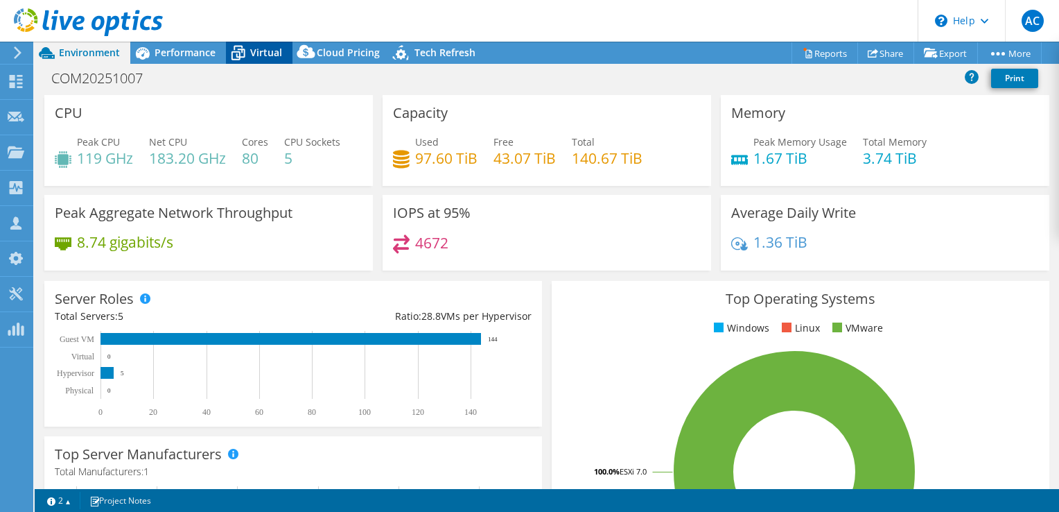
click at [255, 60] on div "Virtual" at bounding box center [259, 53] width 67 height 22
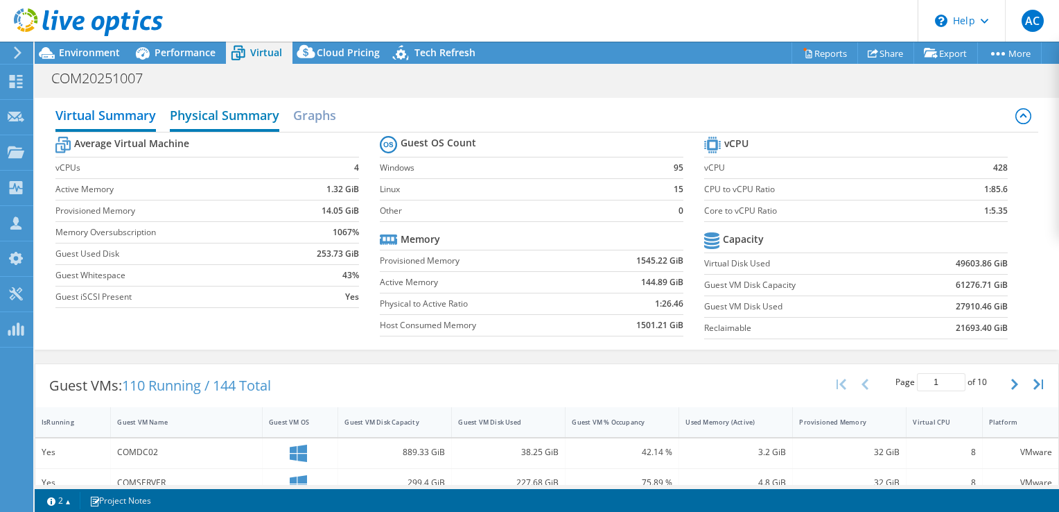
click at [215, 121] on h2 "Physical Summary" at bounding box center [225, 116] width 110 height 31
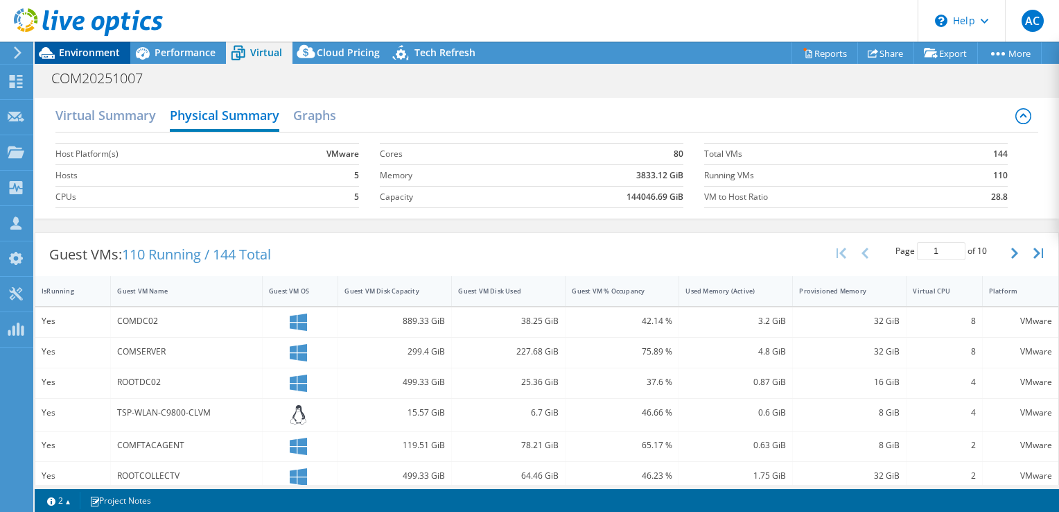
click at [123, 54] on div "Environment" at bounding box center [83, 53] width 96 height 22
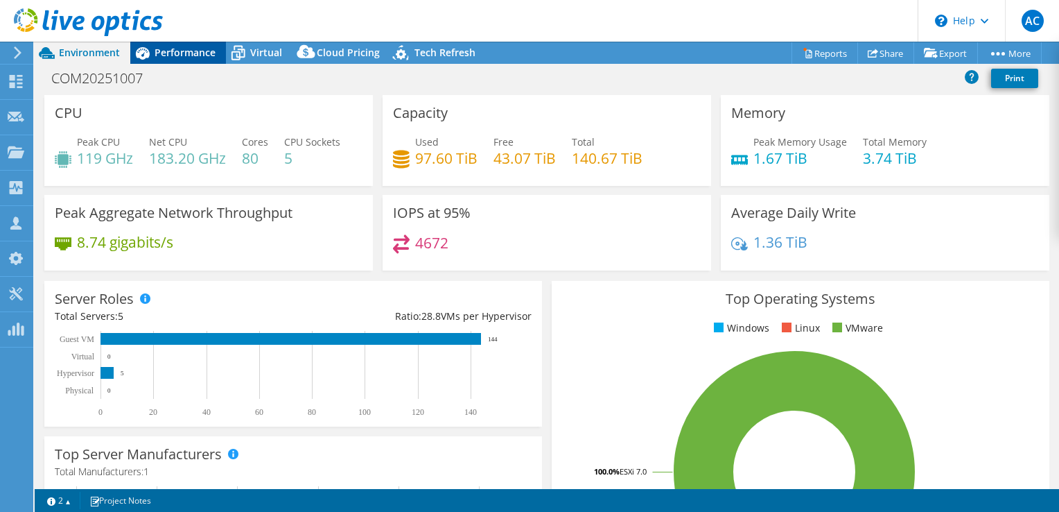
click at [187, 54] on span "Performance" at bounding box center [185, 52] width 61 height 13
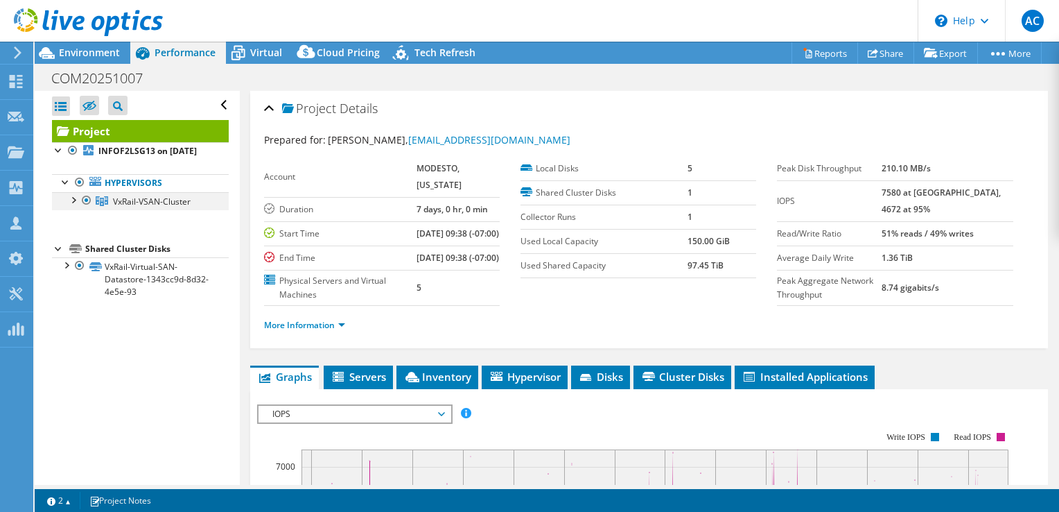
click at [74, 206] on div at bounding box center [73, 199] width 14 height 14
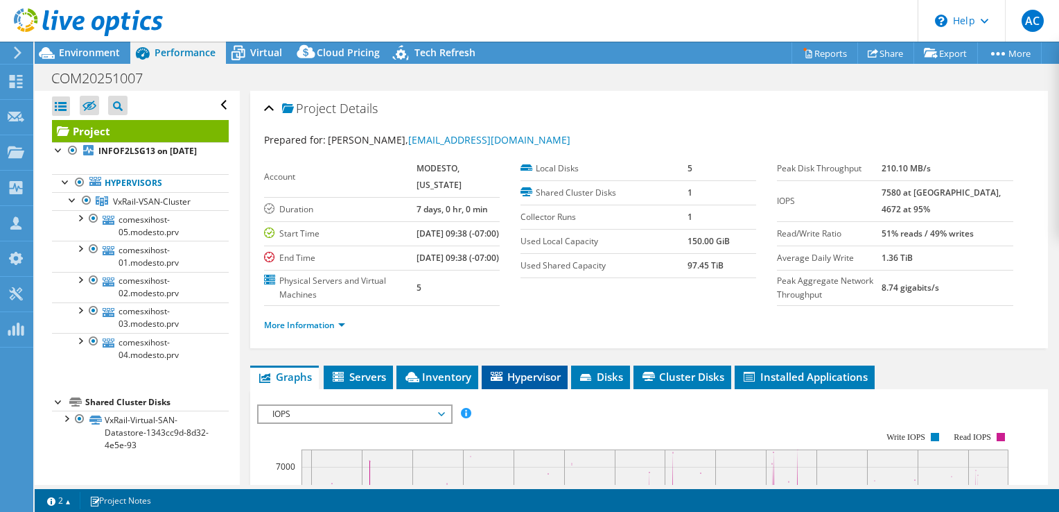
click at [521, 389] on li "Hypervisor" at bounding box center [525, 377] width 86 height 24
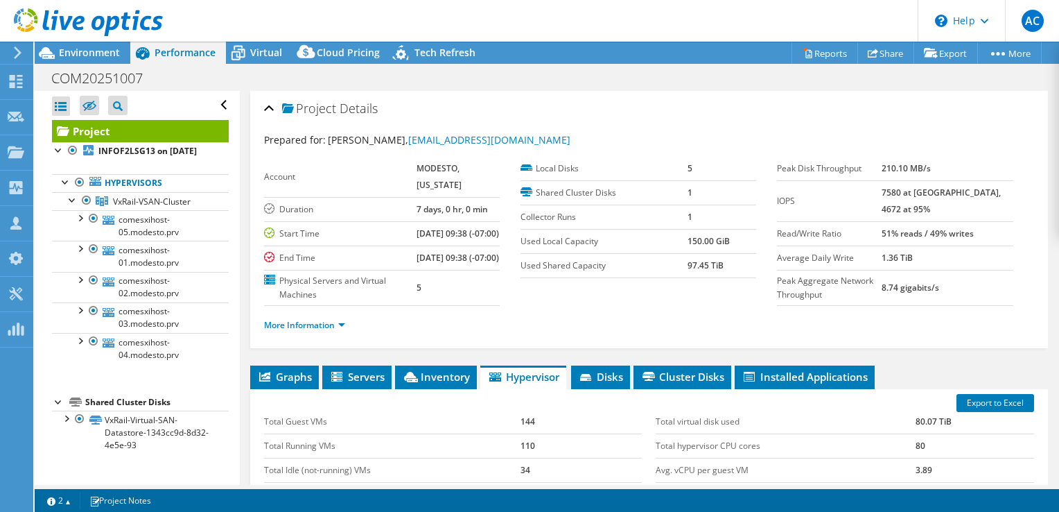
scroll to position [208, 0]
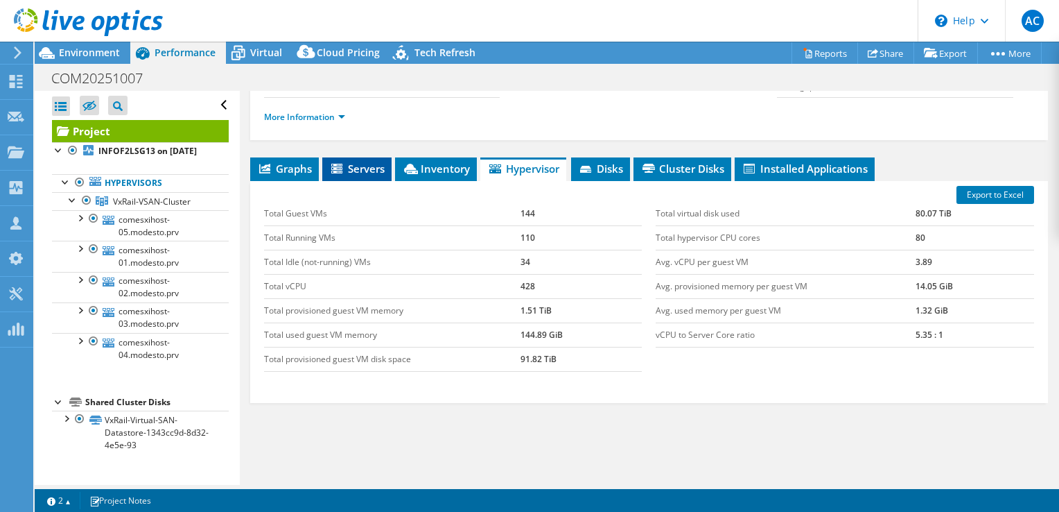
click at [344, 175] on icon at bounding box center [338, 170] width 14 height 12
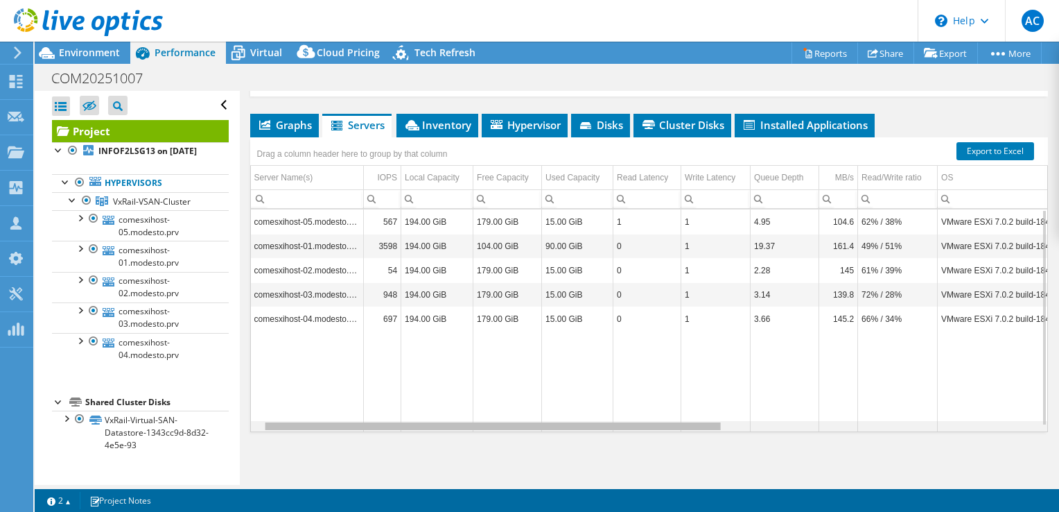
scroll to position [0, 0]
drag, startPoint x: 621, startPoint y: 426, endPoint x: 563, endPoint y: 441, distance: 60.0
click at [565, 443] on body "AC Channel Partner [PERSON_NAME] [EMAIL_ADDRESS][DOMAIN_NAME] ConvergeOne My Pr…" at bounding box center [529, 256] width 1059 height 512
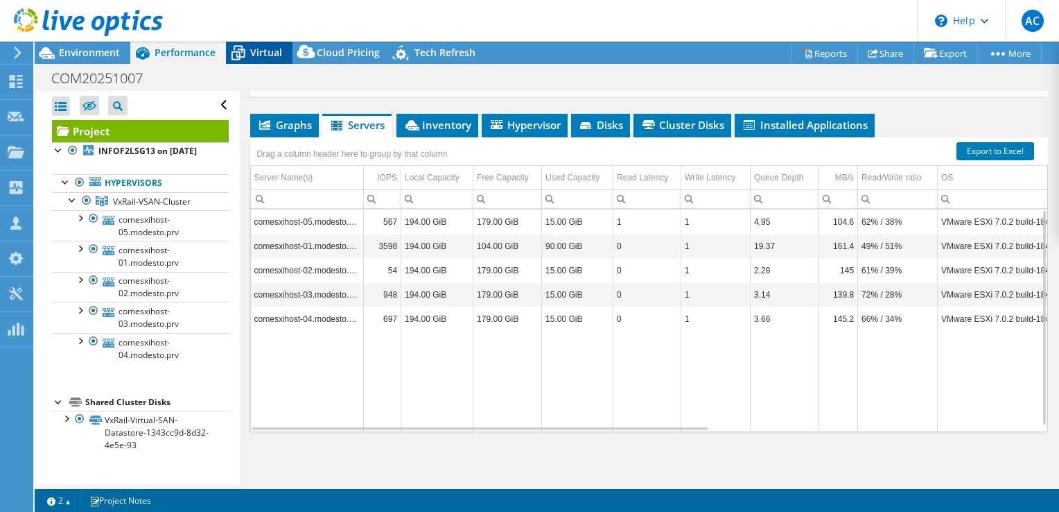
click at [263, 60] on div "Virtual" at bounding box center [259, 53] width 67 height 22
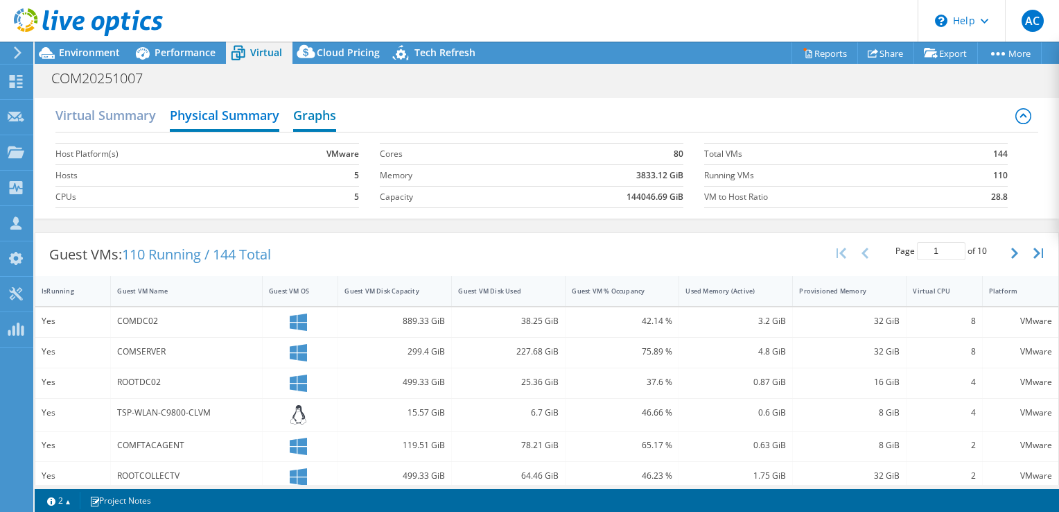
click at [328, 110] on h2 "Graphs" at bounding box center [314, 116] width 43 height 31
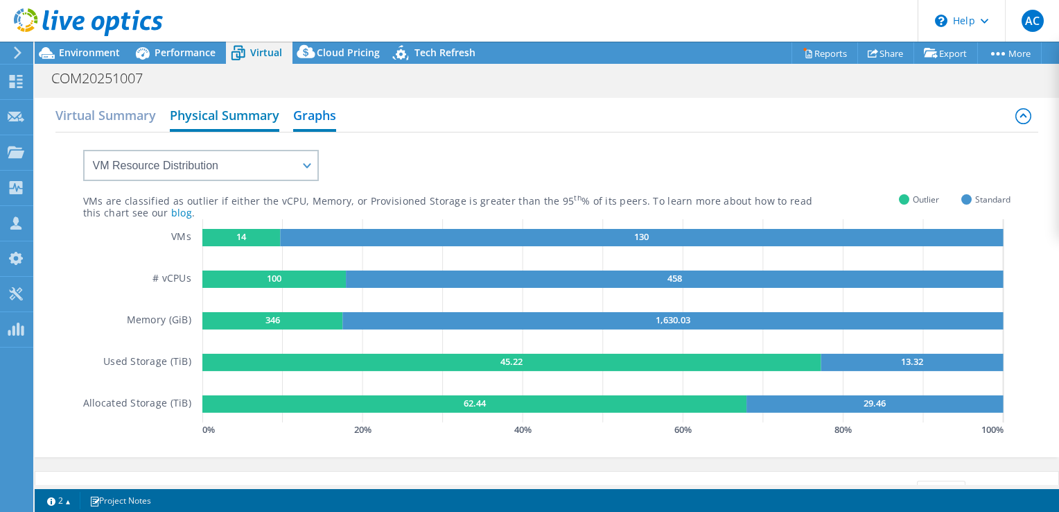
click at [254, 119] on h2 "Physical Summary" at bounding box center [225, 116] width 110 height 31
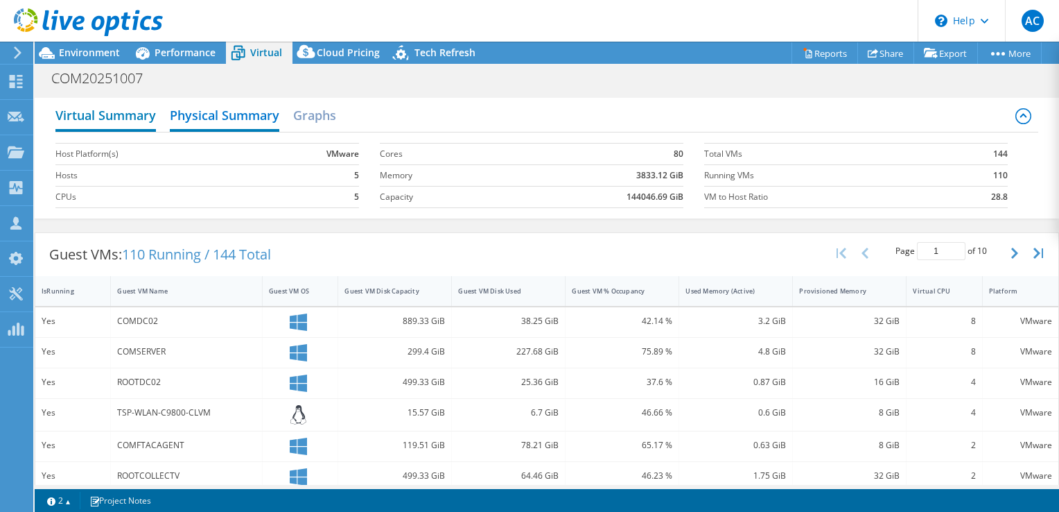
click at [122, 119] on h2 "Virtual Summary" at bounding box center [105, 116] width 101 height 31
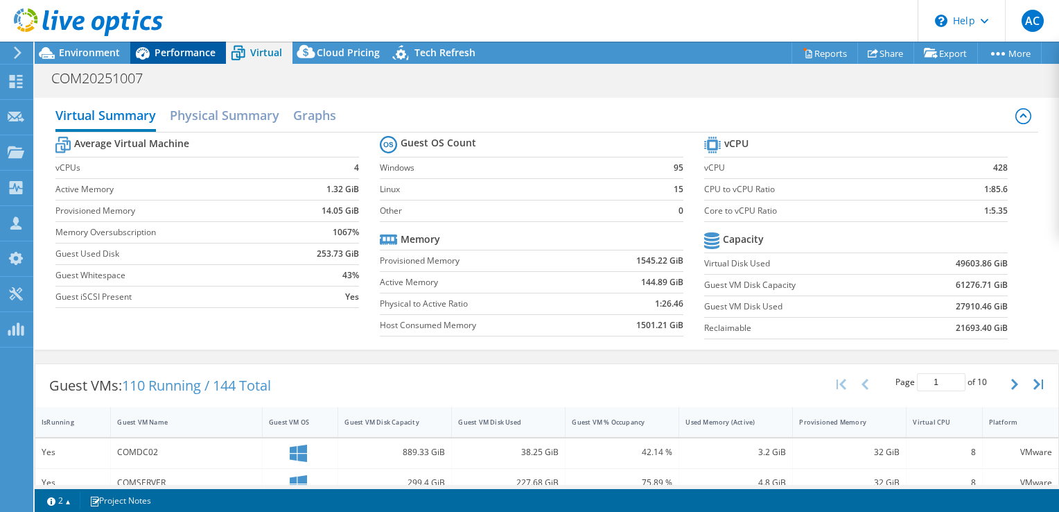
click at [167, 54] on span "Performance" at bounding box center [185, 52] width 61 height 13
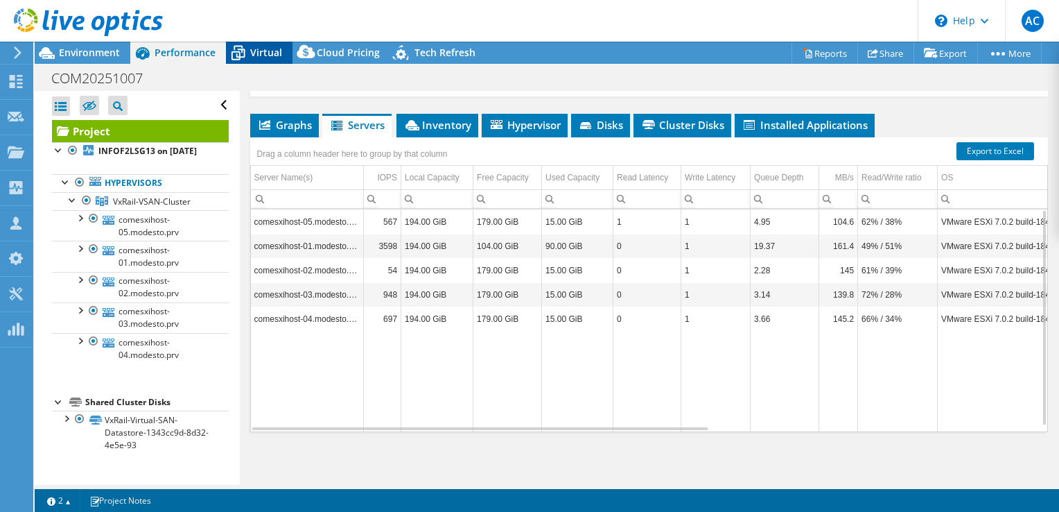
click at [261, 51] on span "Virtual" at bounding box center [266, 52] width 32 height 13
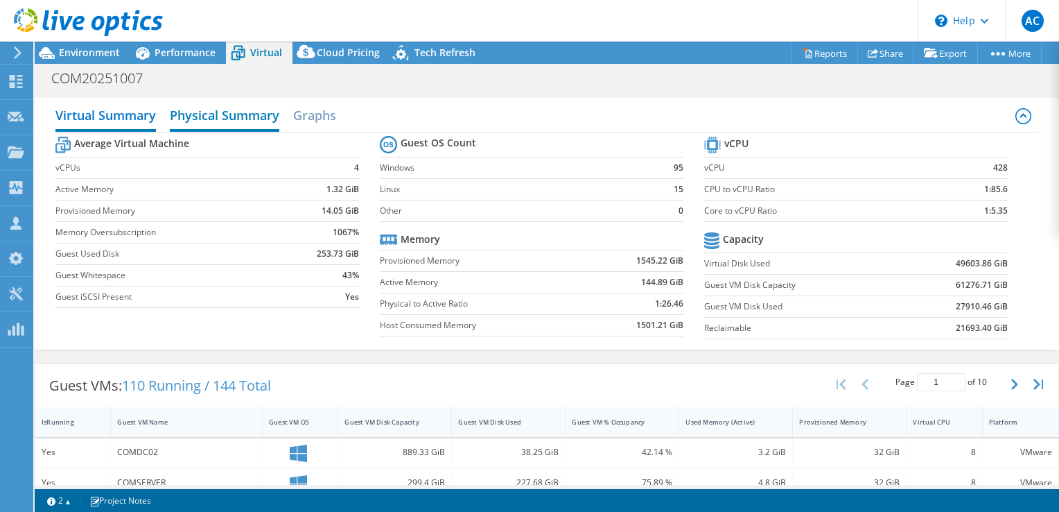
click at [251, 116] on h2 "Physical Summary" at bounding box center [225, 116] width 110 height 31
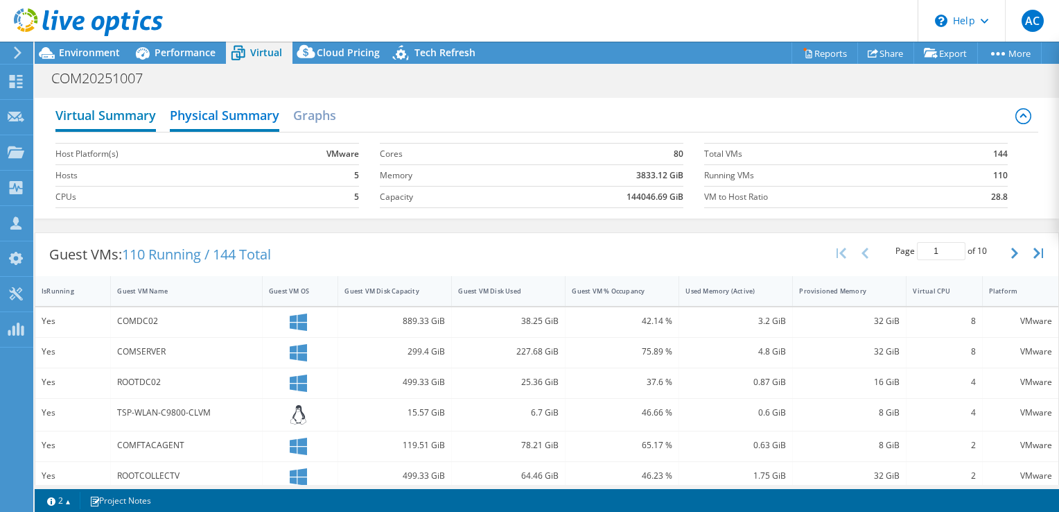
click at [121, 124] on h2 "Virtual Summary" at bounding box center [105, 116] width 101 height 31
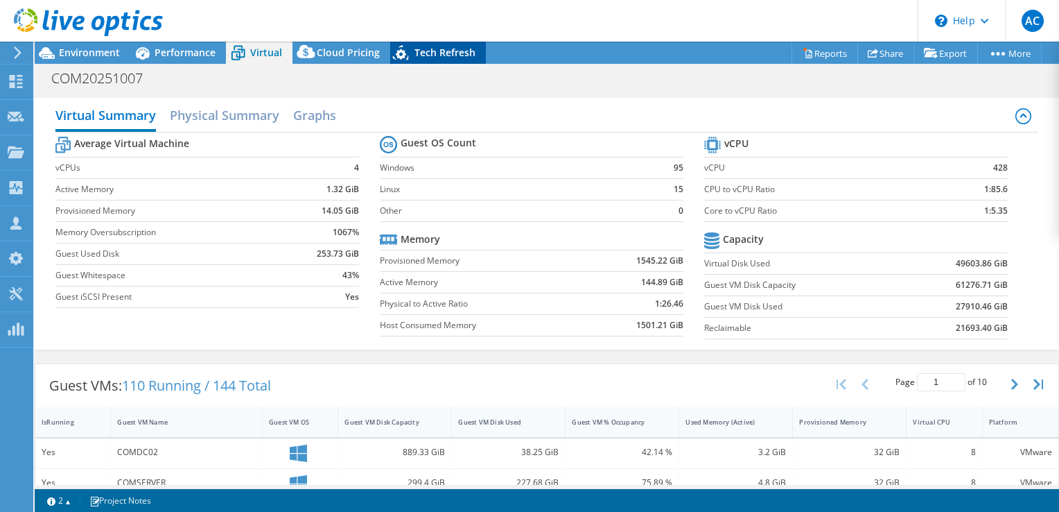
click at [420, 54] on span "Tech Refresh" at bounding box center [445, 52] width 61 height 13
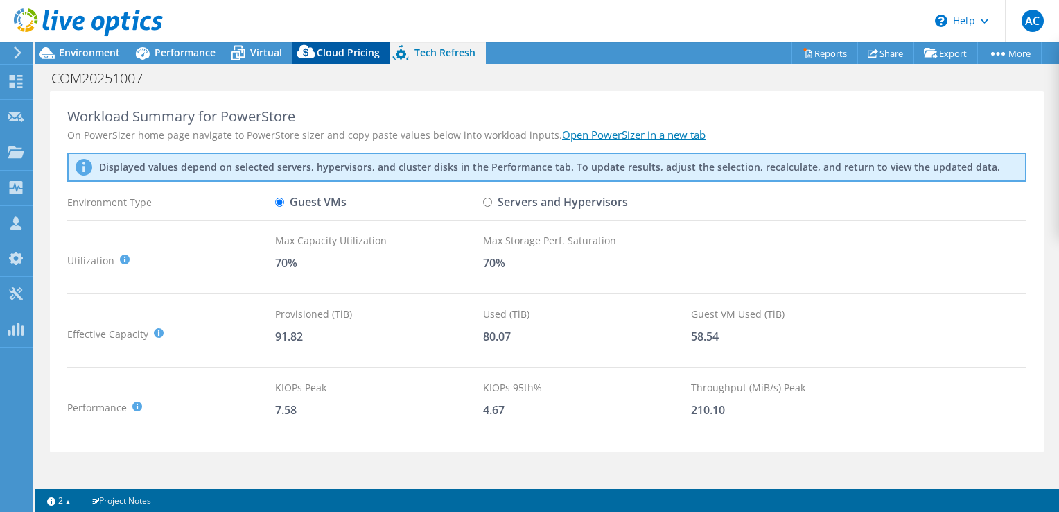
click at [346, 55] on span "Cloud Pricing" at bounding box center [348, 52] width 63 height 13
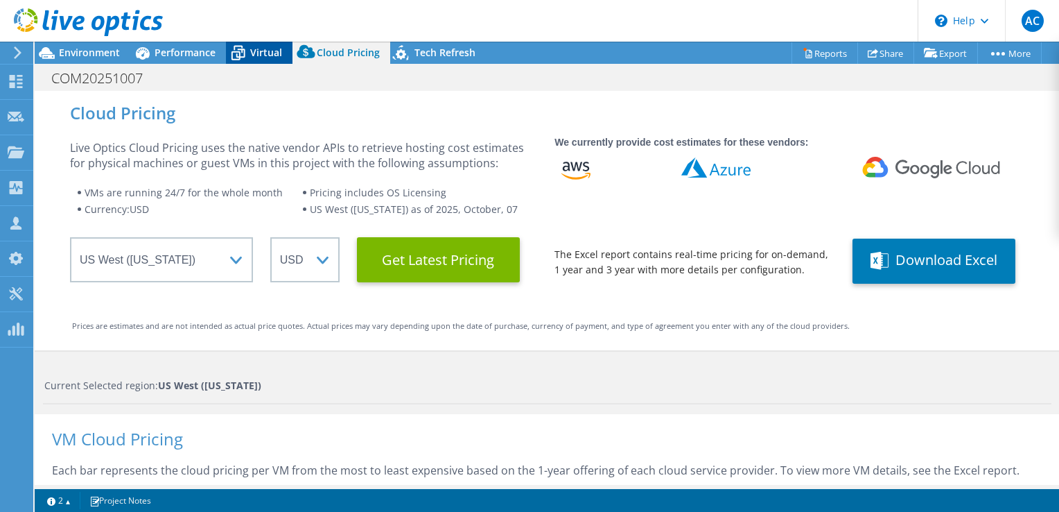
click at [241, 51] on icon at bounding box center [239, 54] width 14 height 11
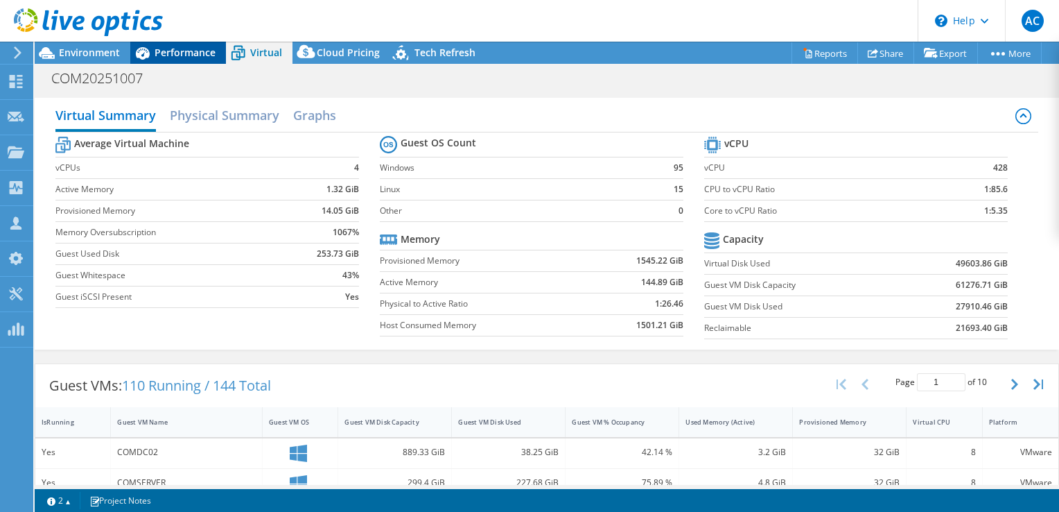
click at [185, 53] on span "Performance" at bounding box center [185, 52] width 61 height 13
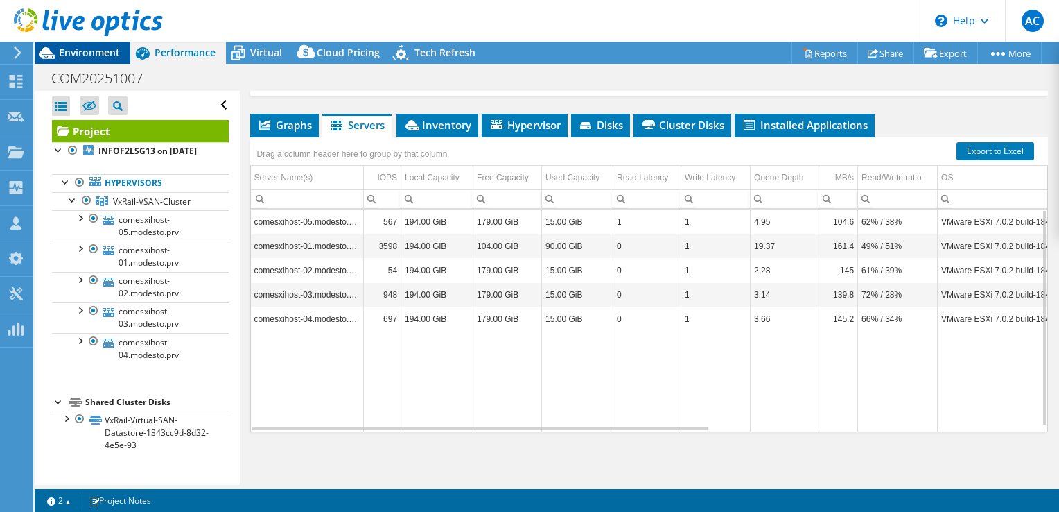
click at [100, 58] on span "Environment" at bounding box center [89, 52] width 61 height 13
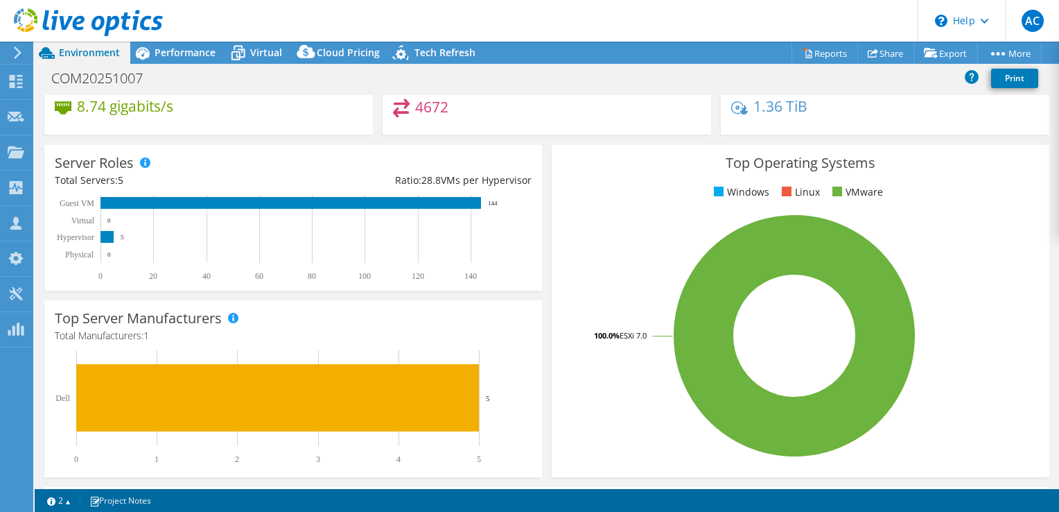
scroll to position [67, 0]
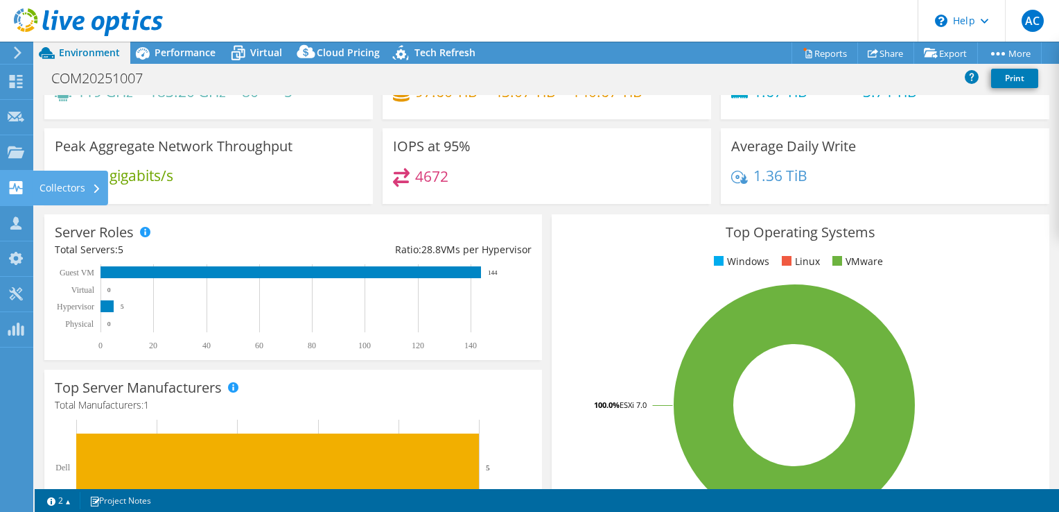
click at [69, 182] on div "Collectors" at bounding box center [71, 188] width 76 height 35
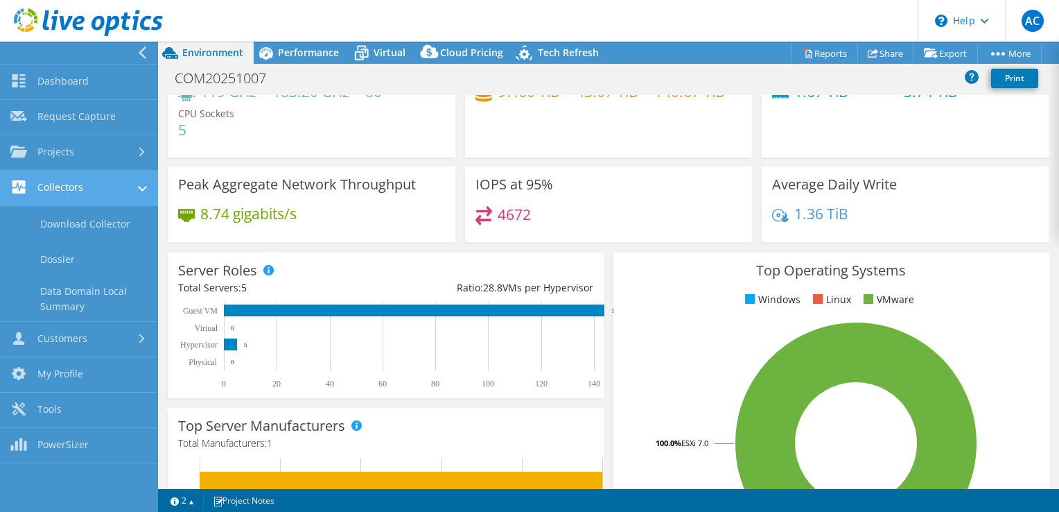
click at [114, 189] on link "Collectors" at bounding box center [79, 188] width 158 height 35
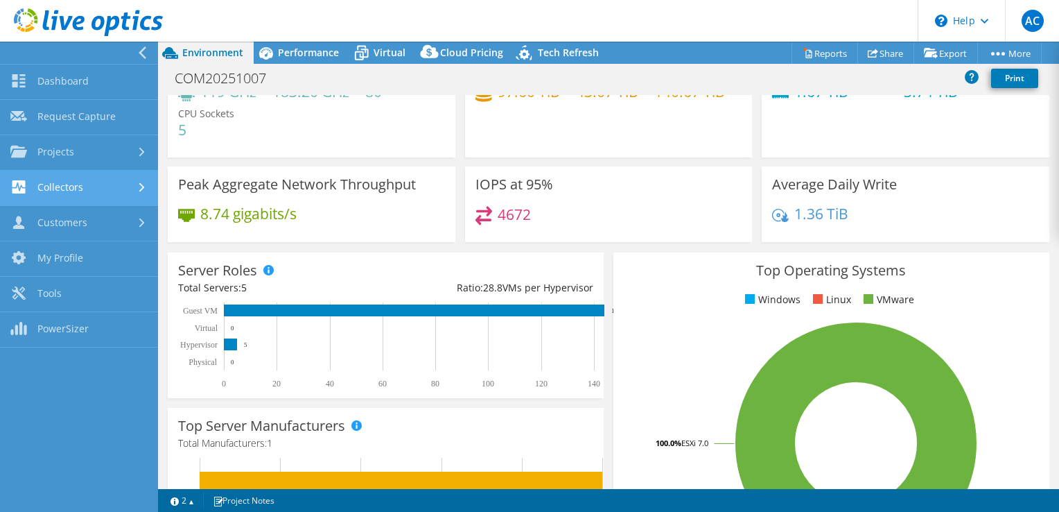
click at [64, 193] on link "Collectors" at bounding box center [79, 188] width 158 height 35
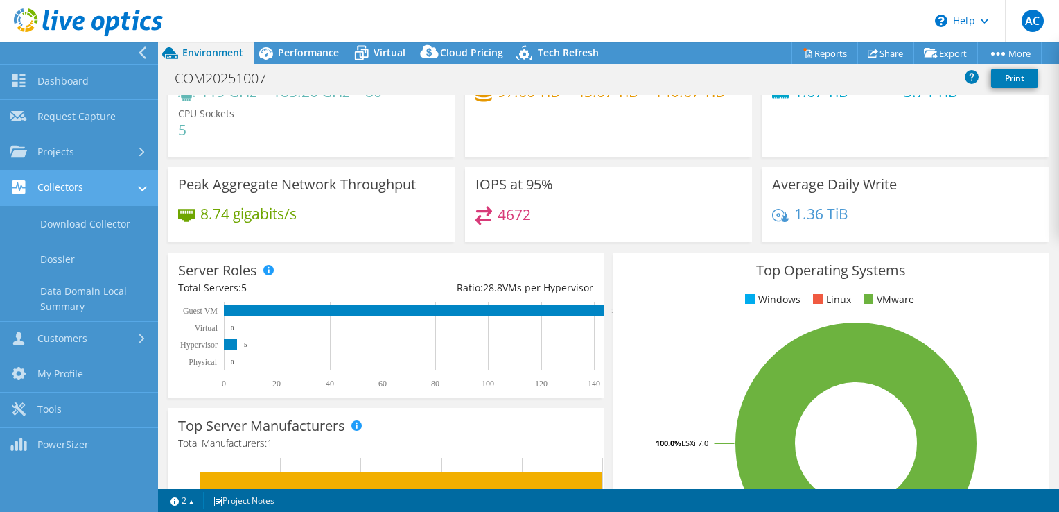
click at [57, 194] on link "Collectors" at bounding box center [79, 188] width 158 height 35
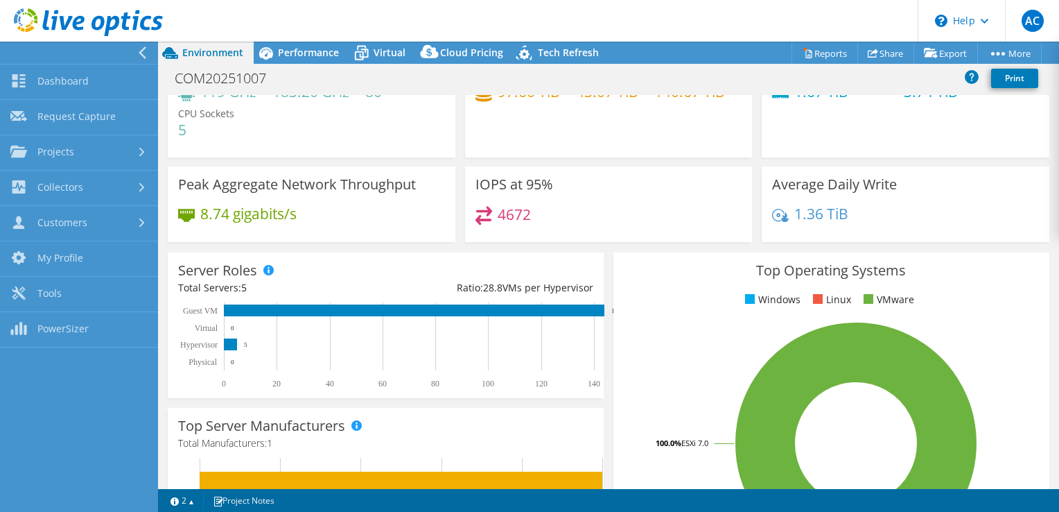
click at [143, 48] on icon at bounding box center [142, 52] width 10 height 12
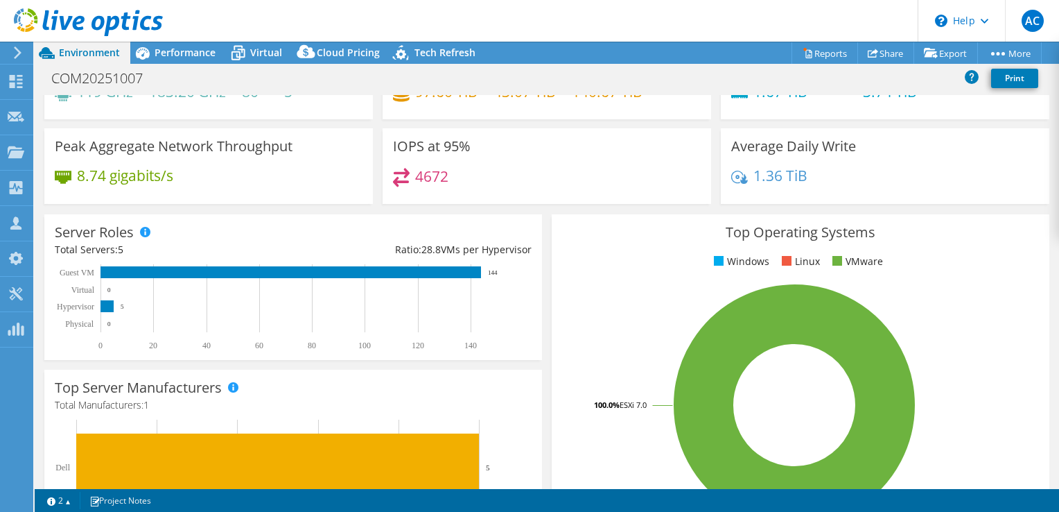
scroll to position [0, 0]
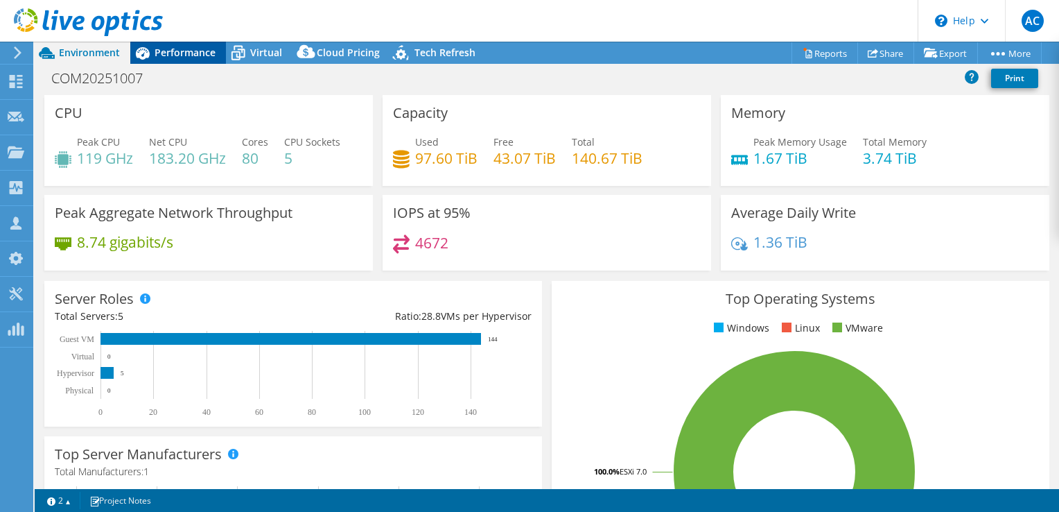
click at [175, 56] on span "Performance" at bounding box center [185, 52] width 61 height 13
